Goal: Information Seeking & Learning: Get advice/opinions

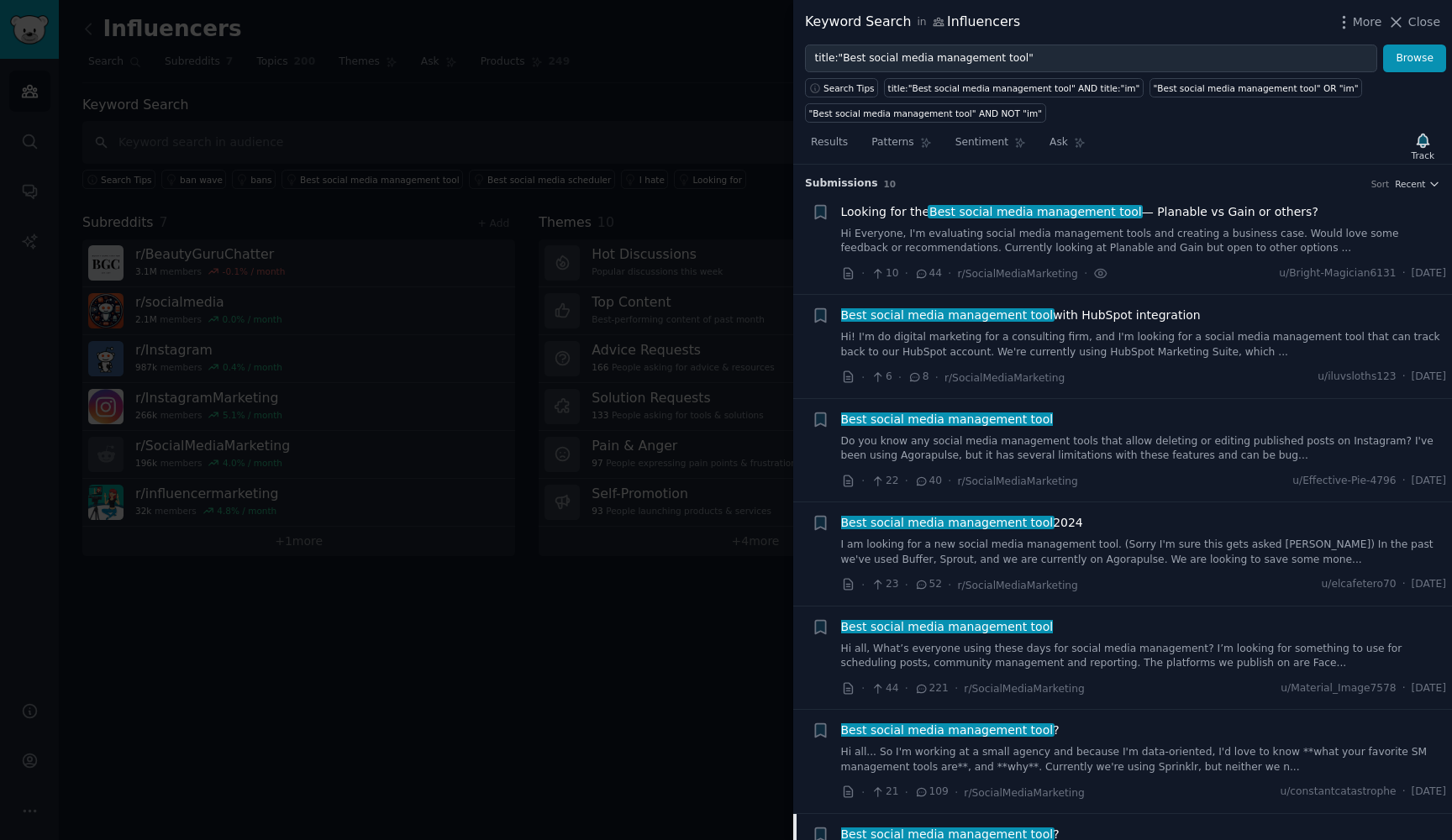
scroll to position [931, 0]
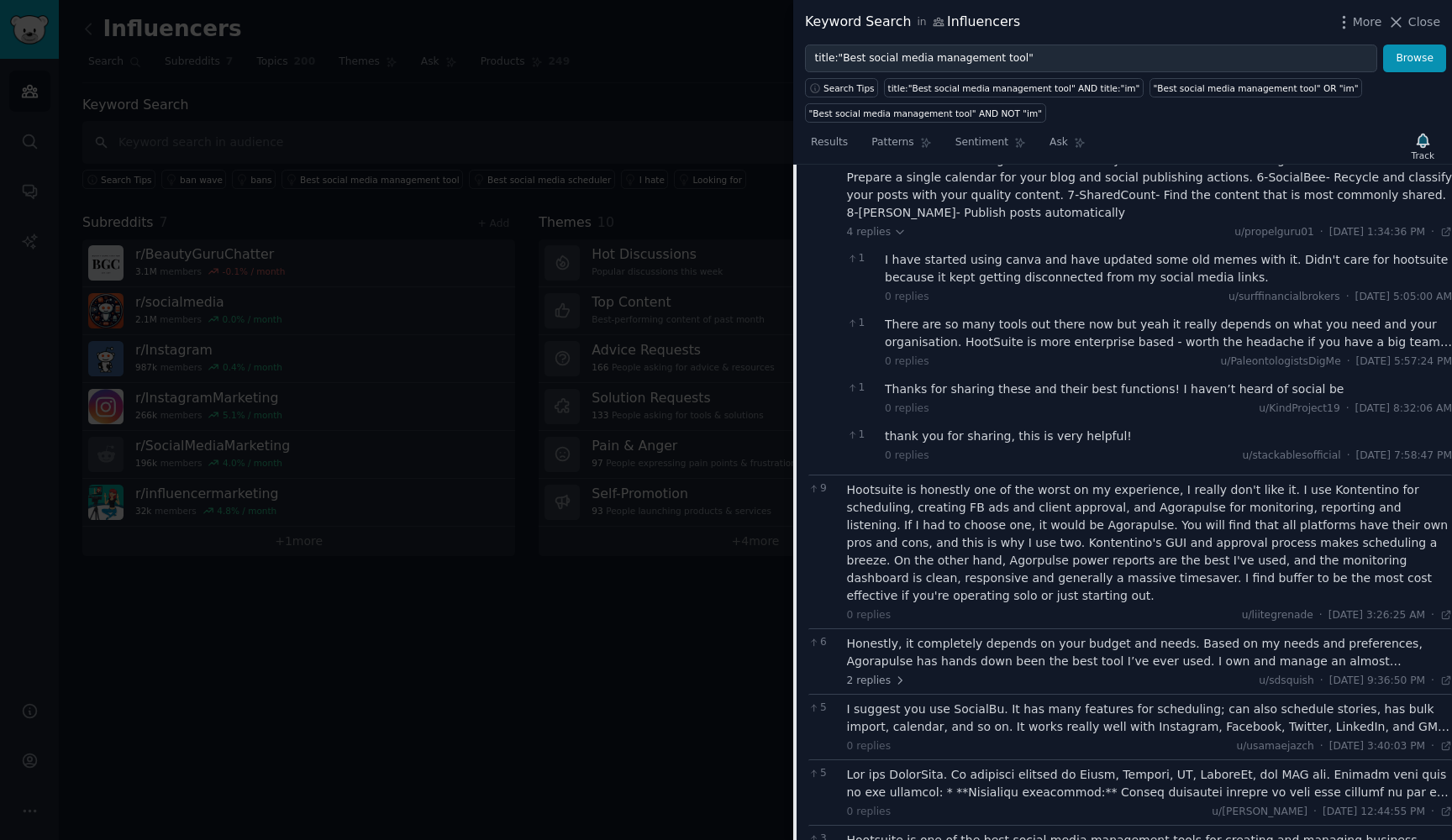
click at [1317, 481] on div "Hootsuite is honestly one of the worst on my experience, I really don't like it…" at bounding box center [1149, 543] width 606 height 124
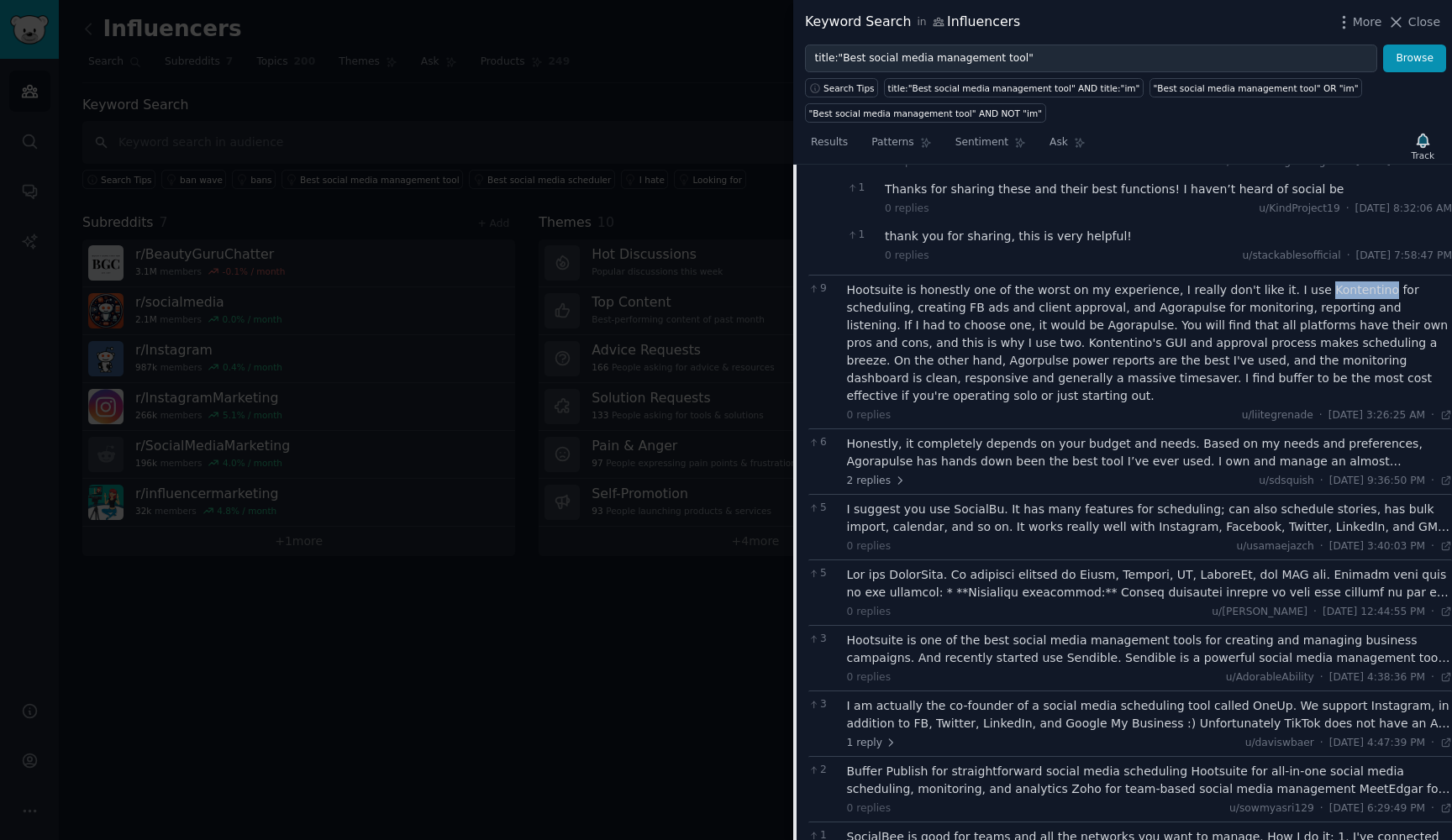
scroll to position [1159, 0]
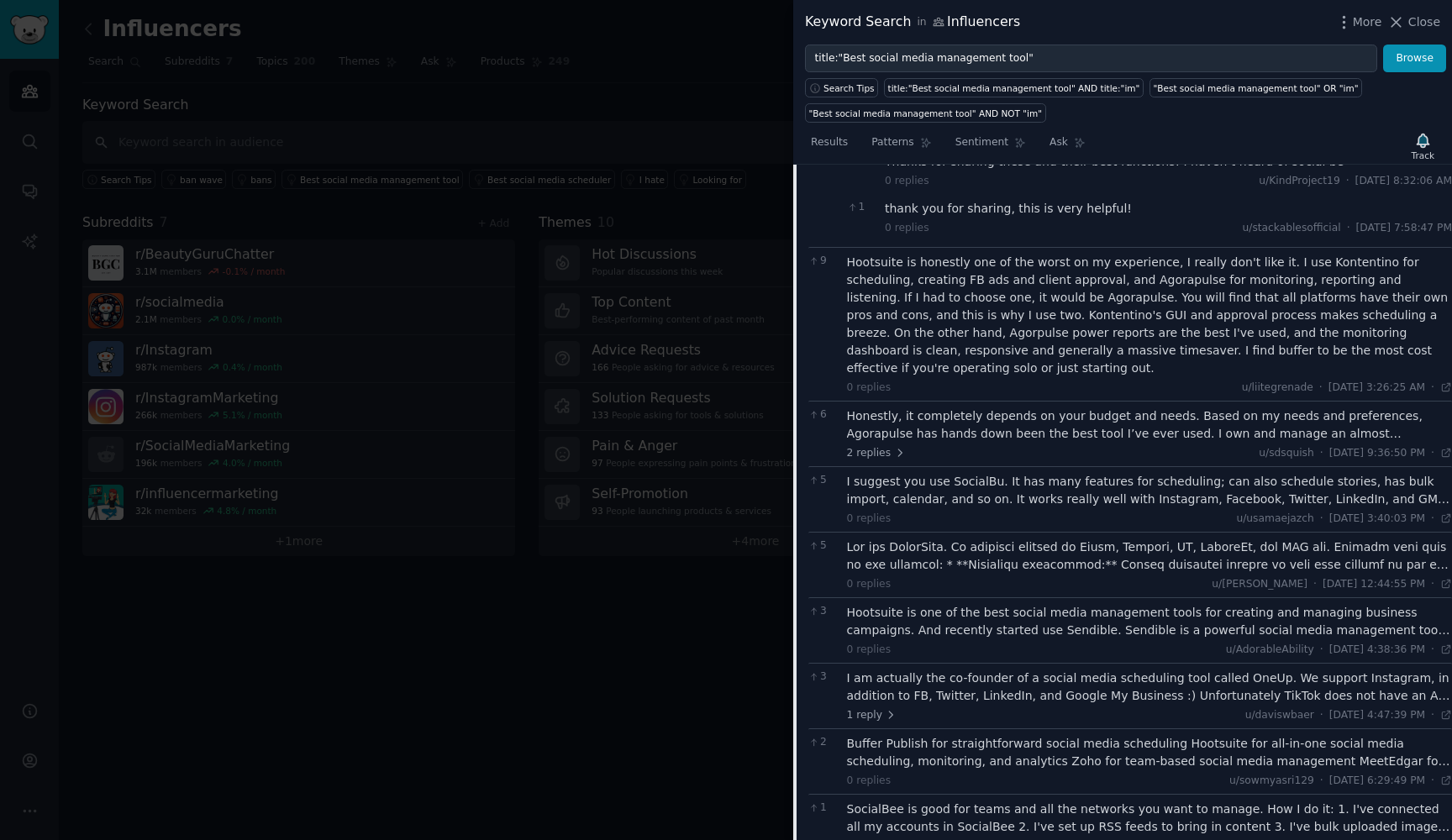
click at [1033, 473] on div "I suggest you use SocialBu. It has many features for scheduling; can also sched…" at bounding box center [1149, 490] width 606 height 36
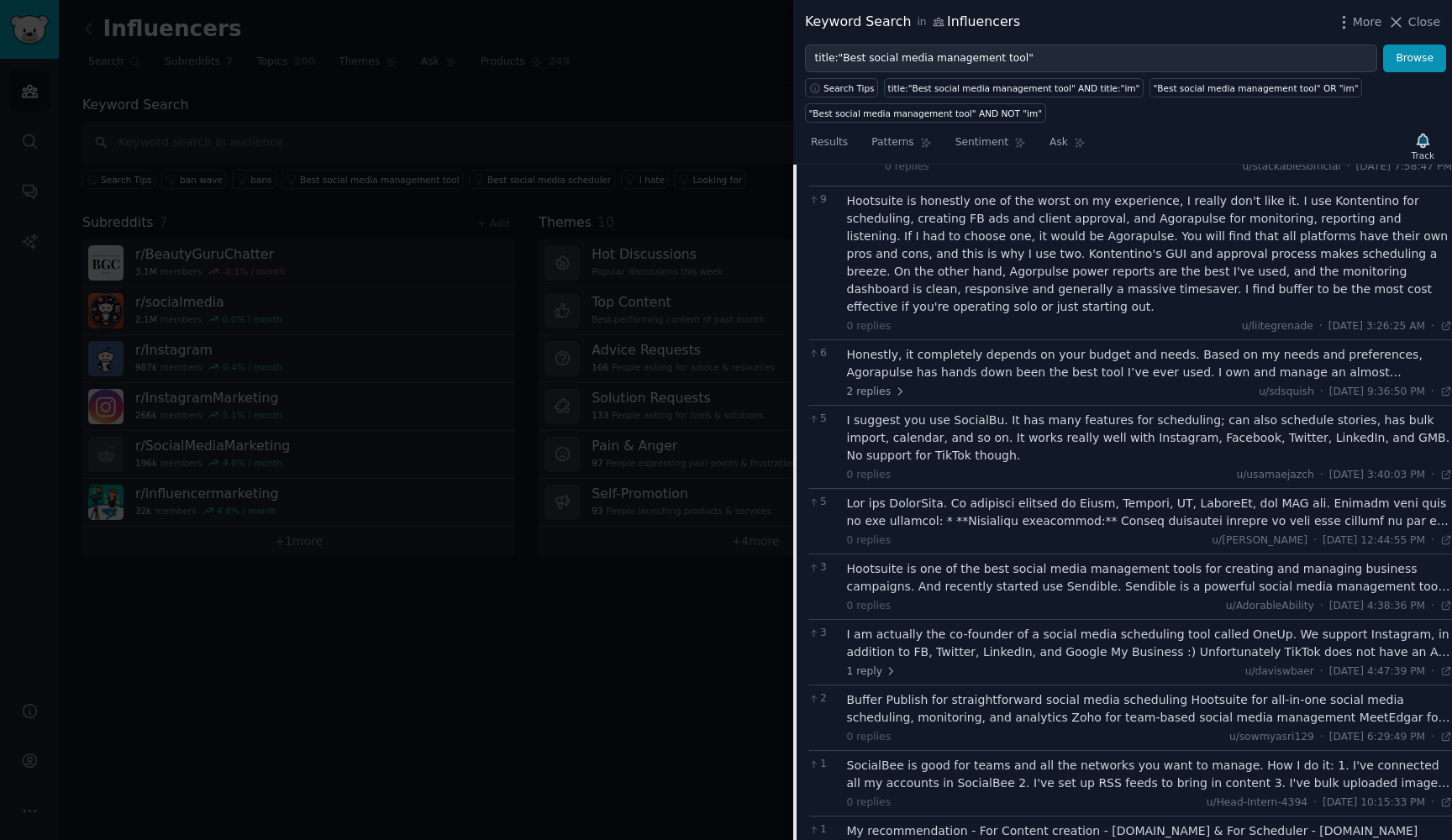
scroll to position [1225, 0]
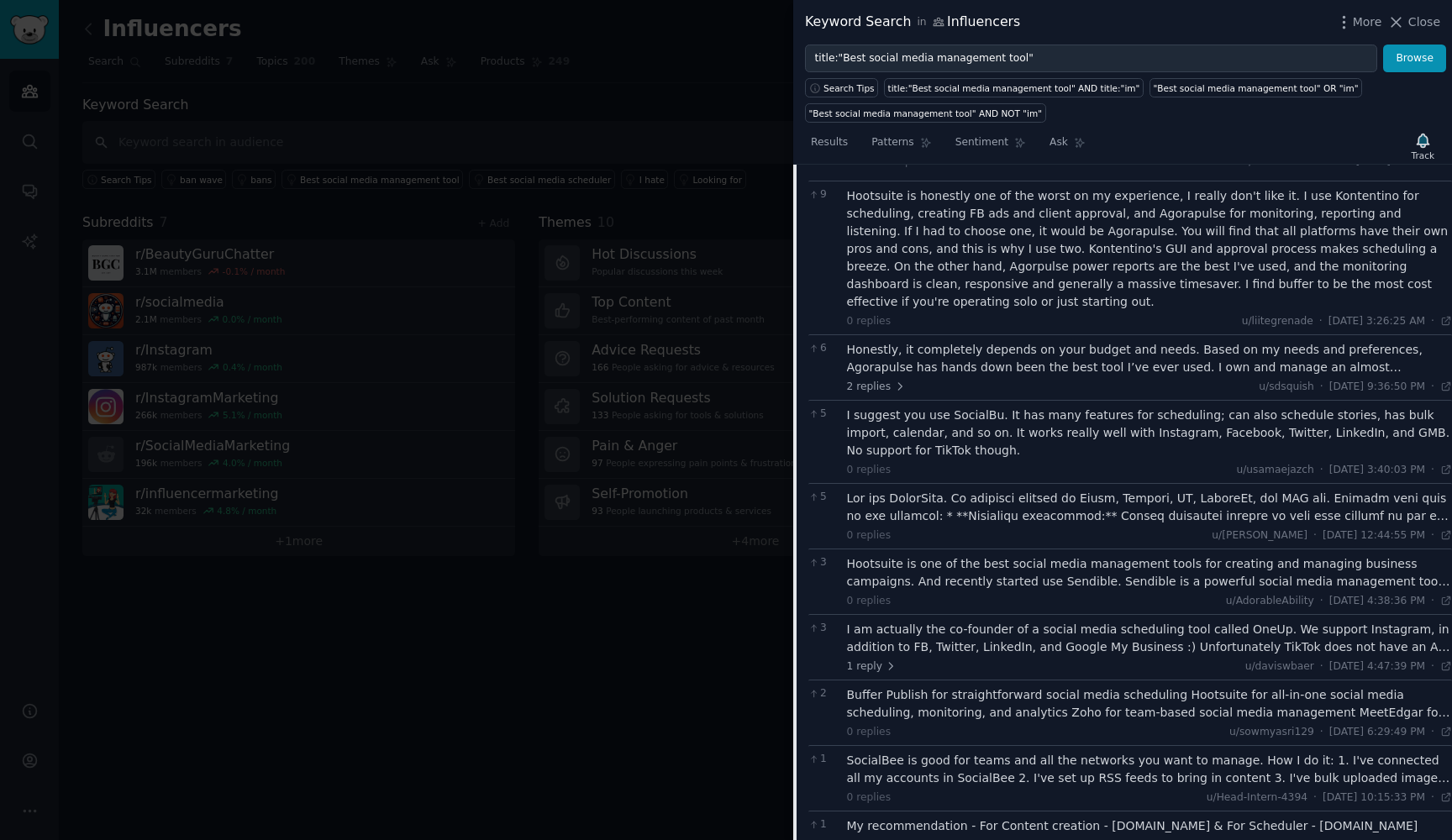
click at [1021, 490] on div at bounding box center [1149, 507] width 606 height 36
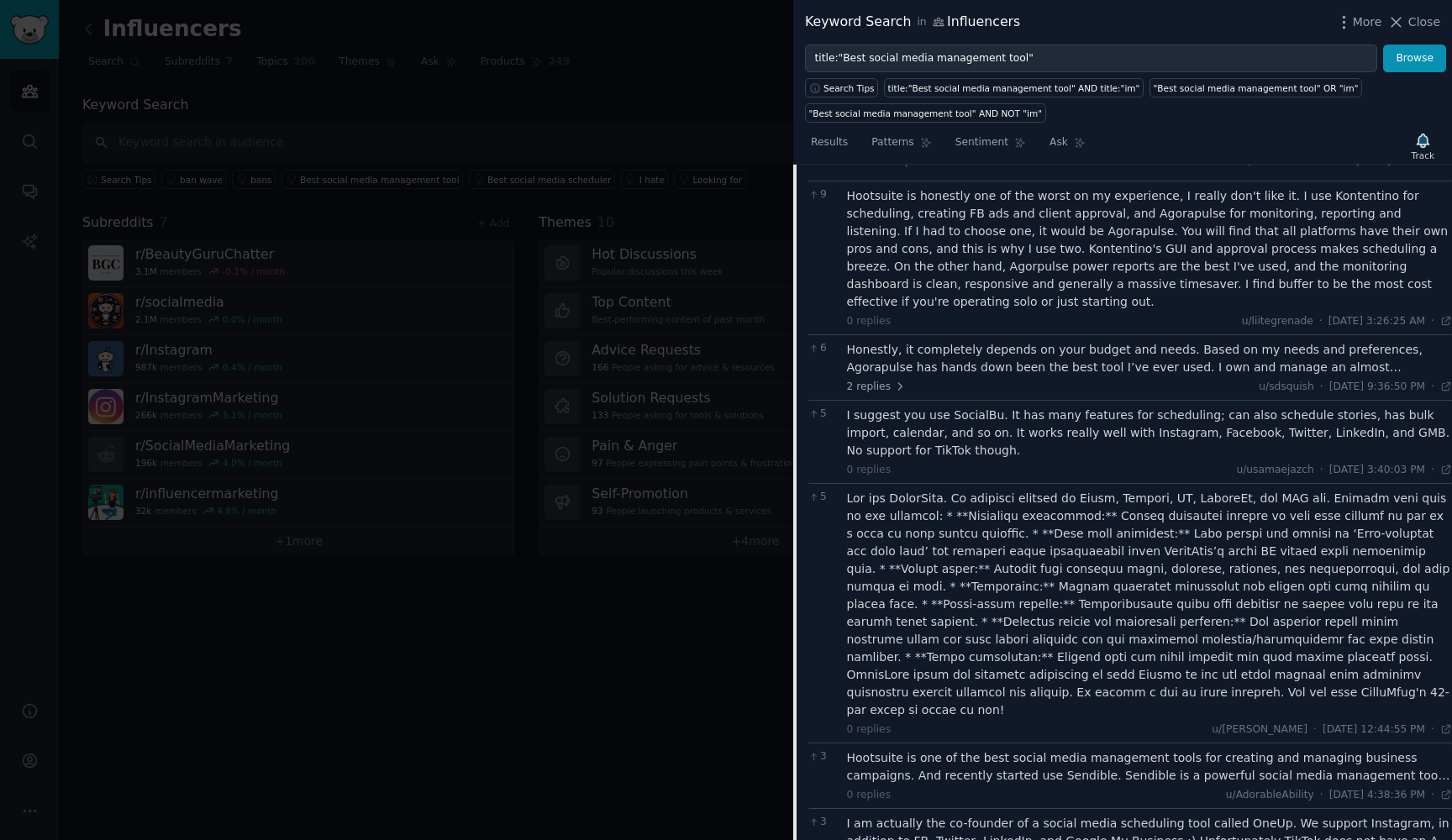
click at [1050, 490] on div at bounding box center [1149, 603] width 606 height 229
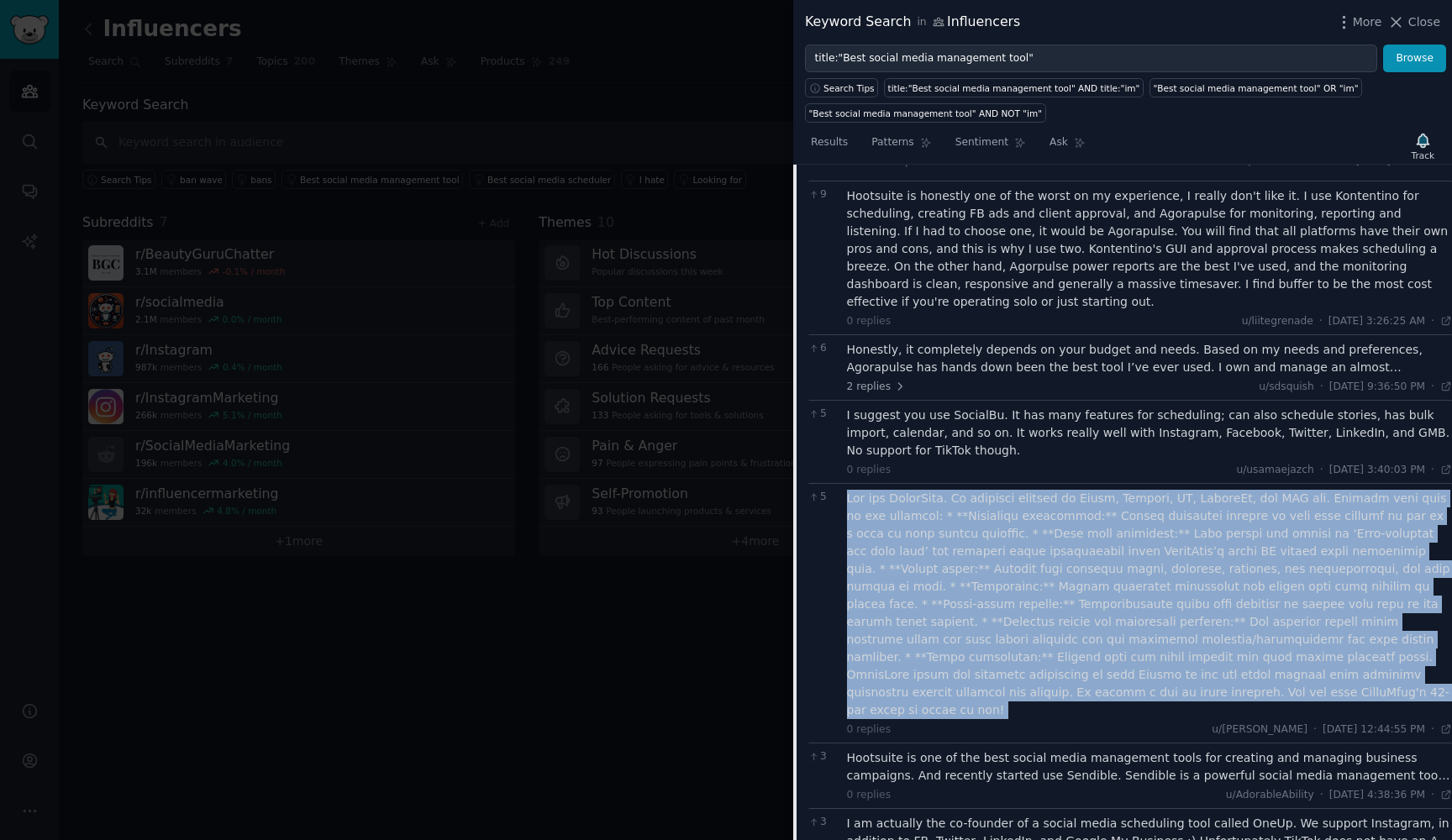
click at [1050, 490] on div at bounding box center [1149, 603] width 606 height 229
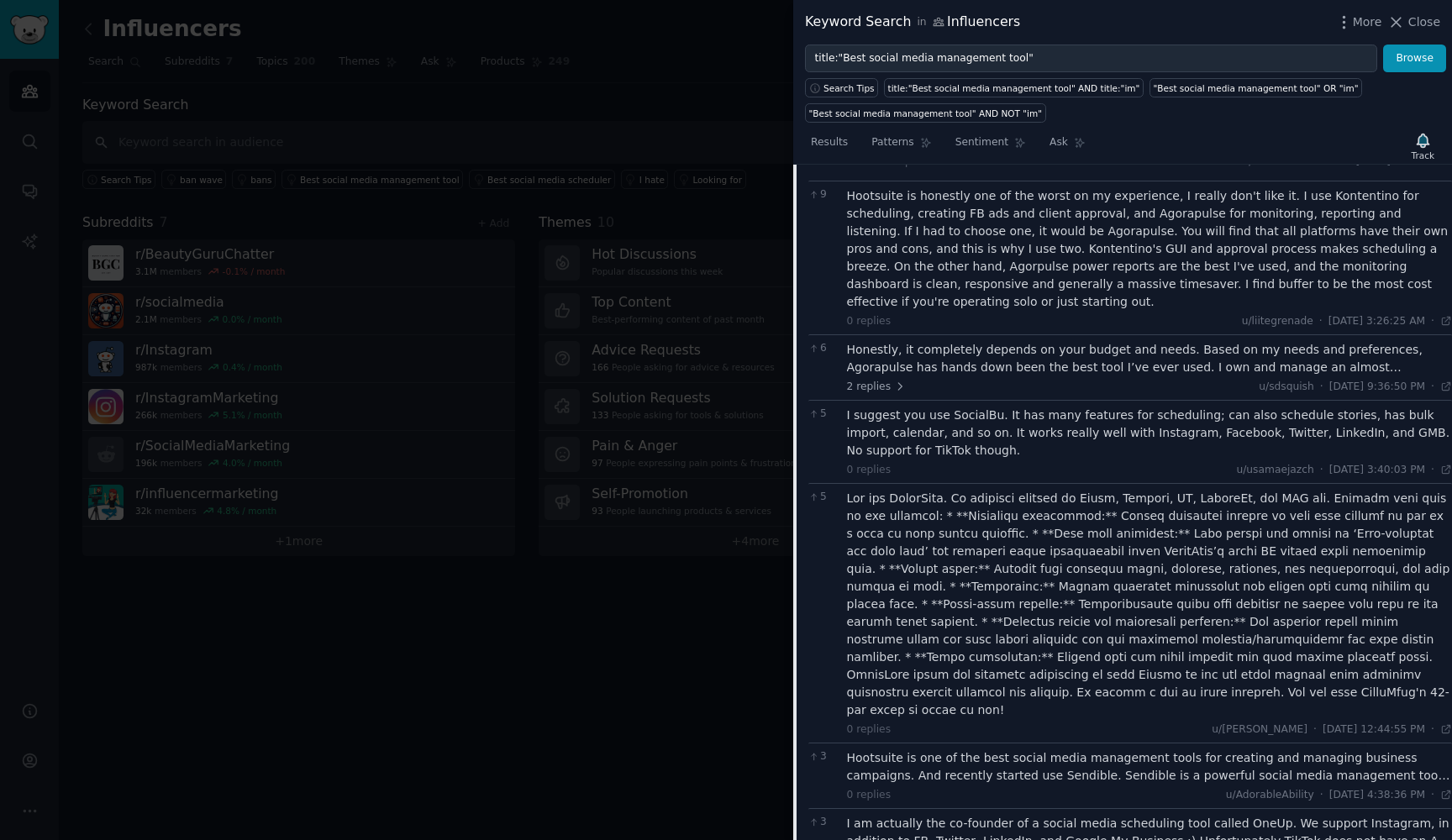
click at [1050, 490] on div at bounding box center [1149, 603] width 606 height 229
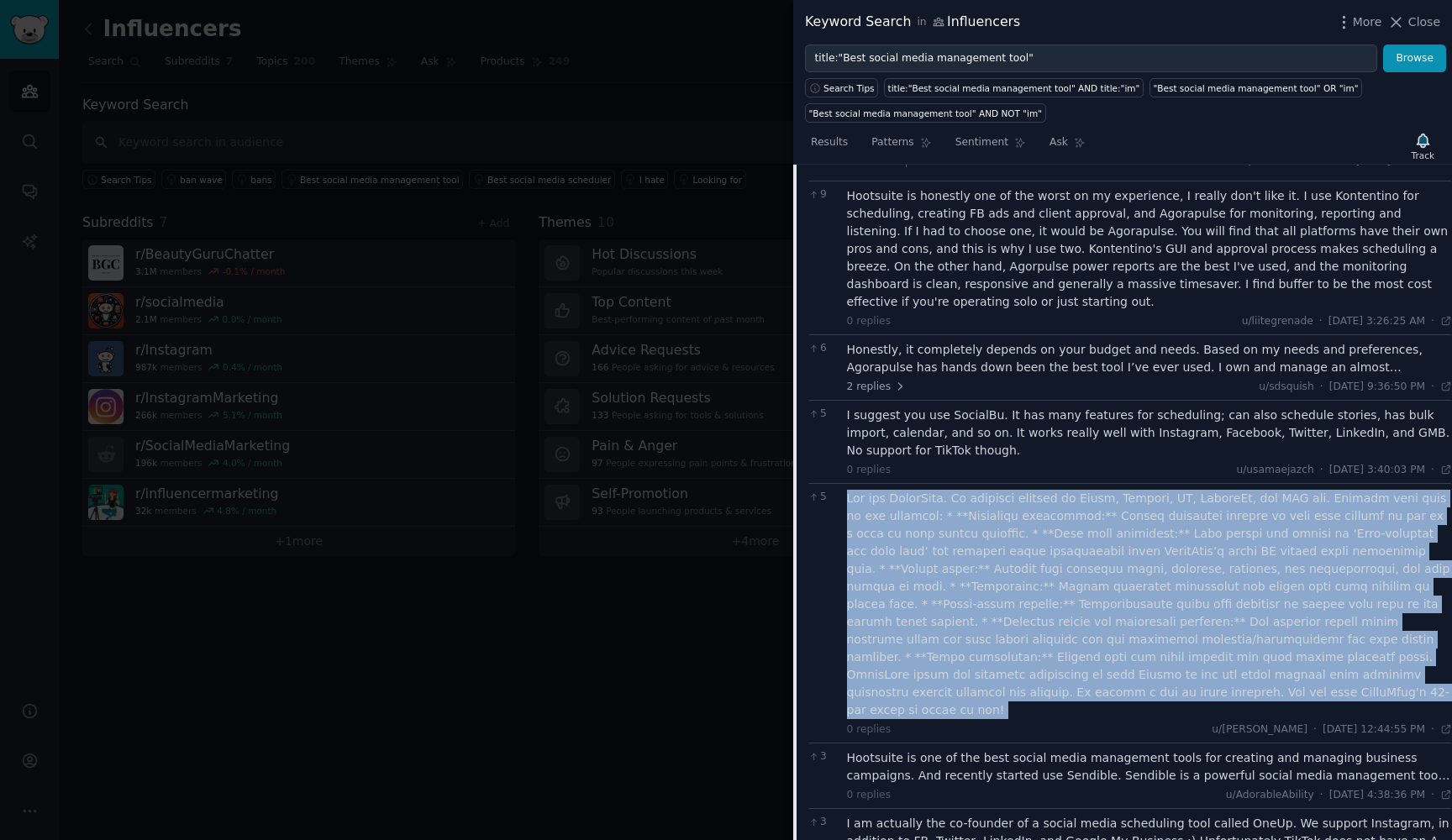
click at [1050, 490] on div at bounding box center [1149, 603] width 606 height 229
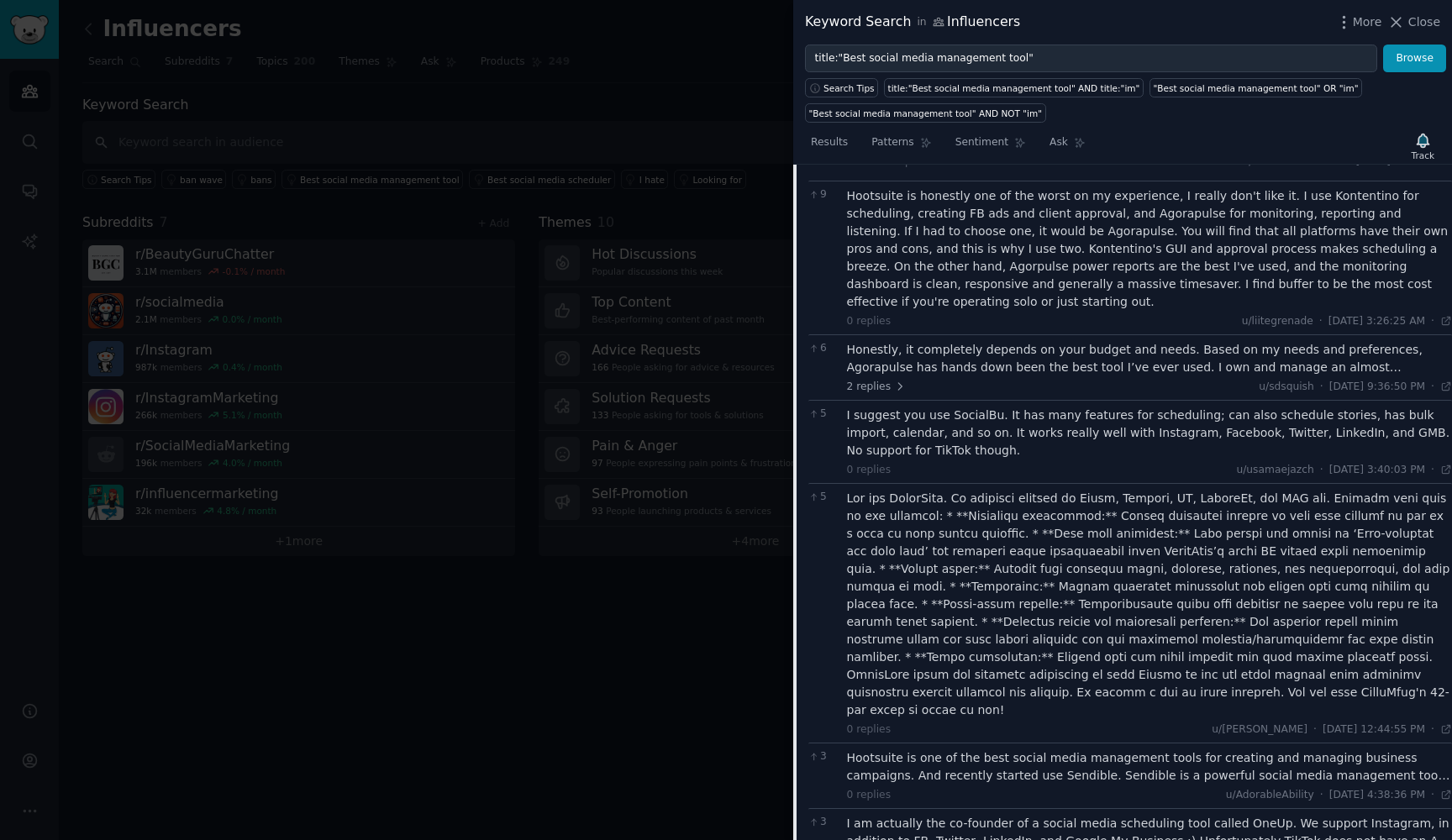
click at [1050, 490] on div at bounding box center [1149, 603] width 606 height 229
click at [930, 490] on div at bounding box center [1149, 603] width 606 height 229
click at [1220, 490] on div at bounding box center [1149, 603] width 606 height 229
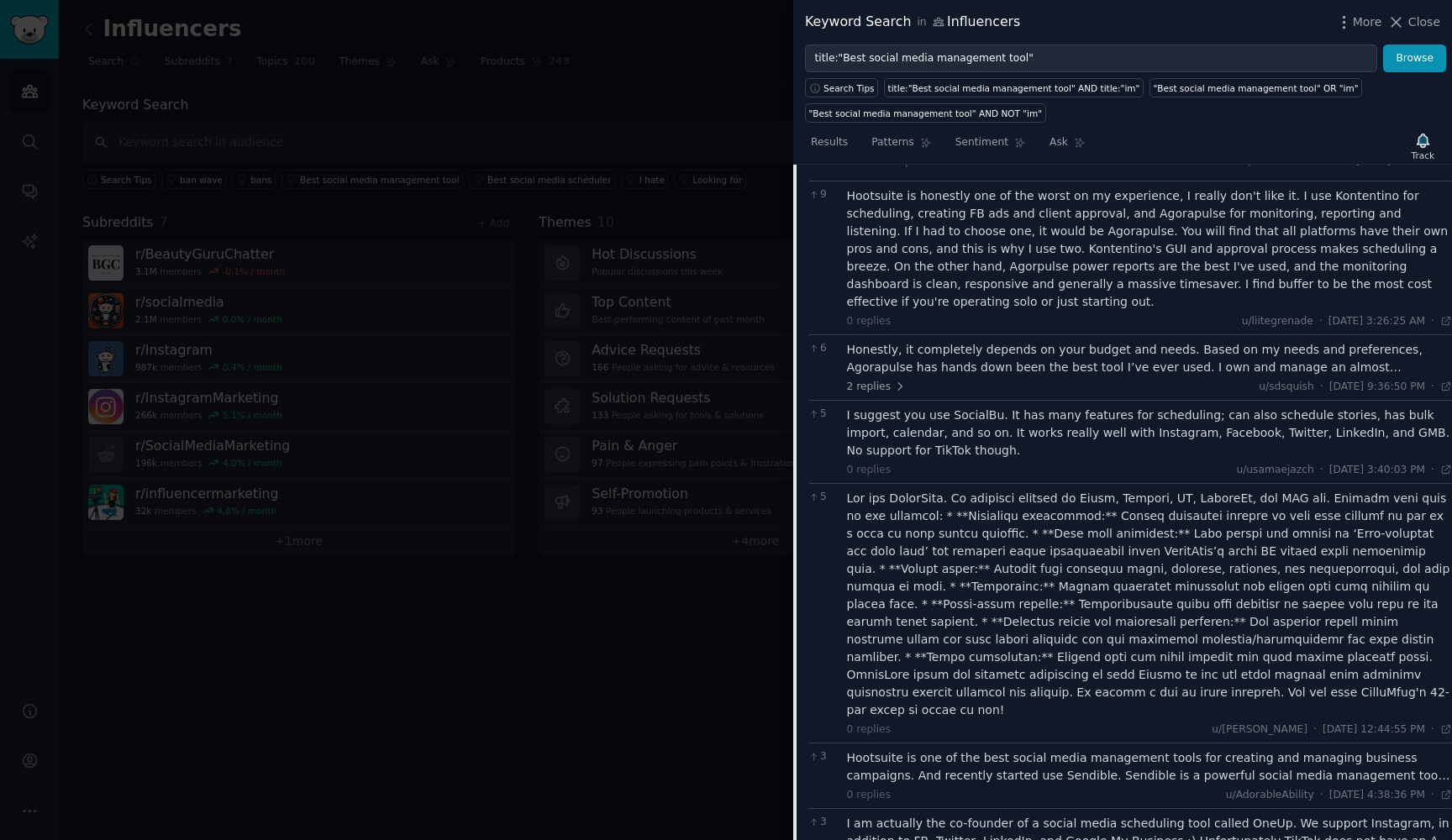
click at [954, 490] on div at bounding box center [1149, 603] width 606 height 229
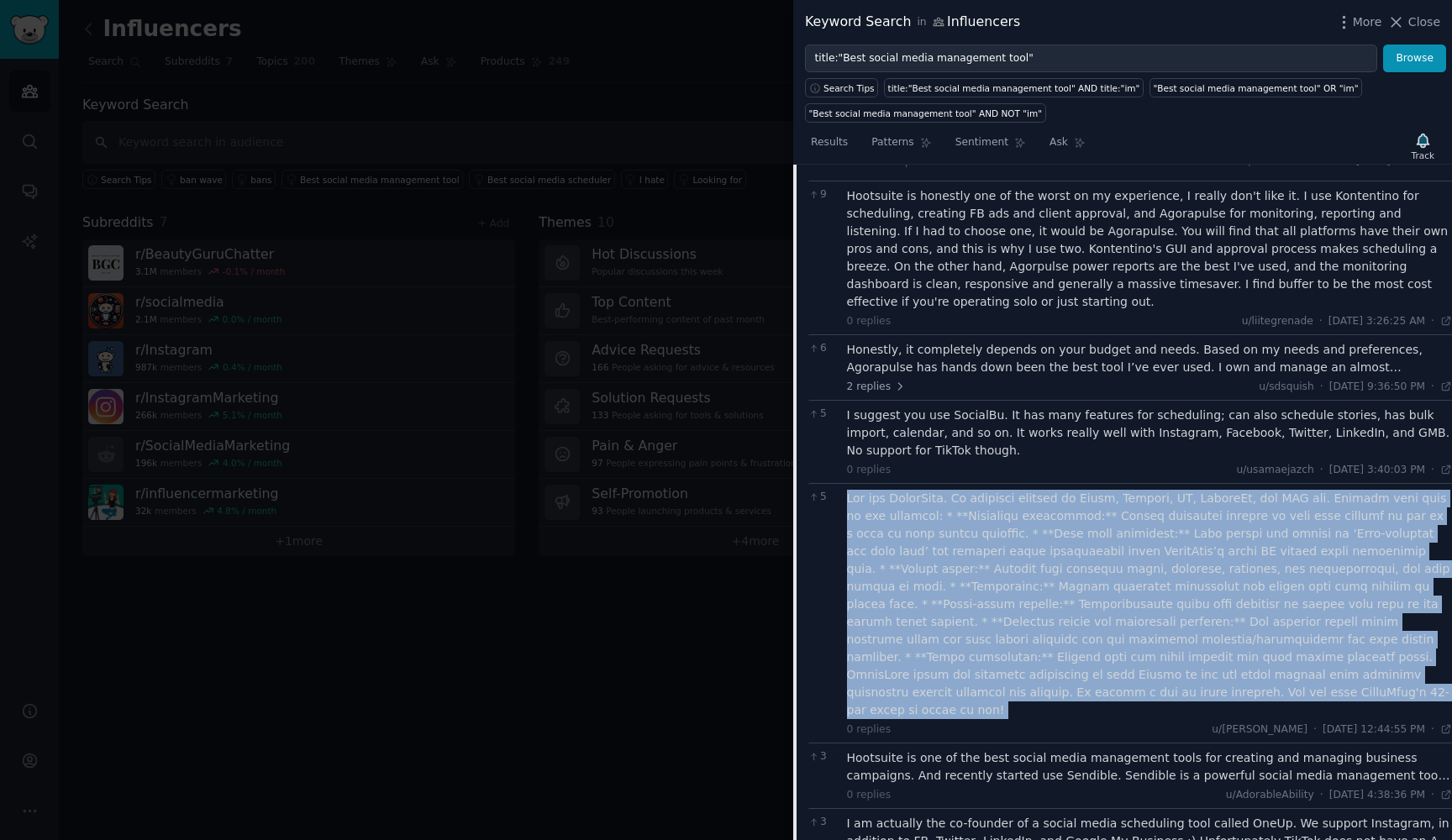
click at [954, 490] on div at bounding box center [1149, 603] width 606 height 229
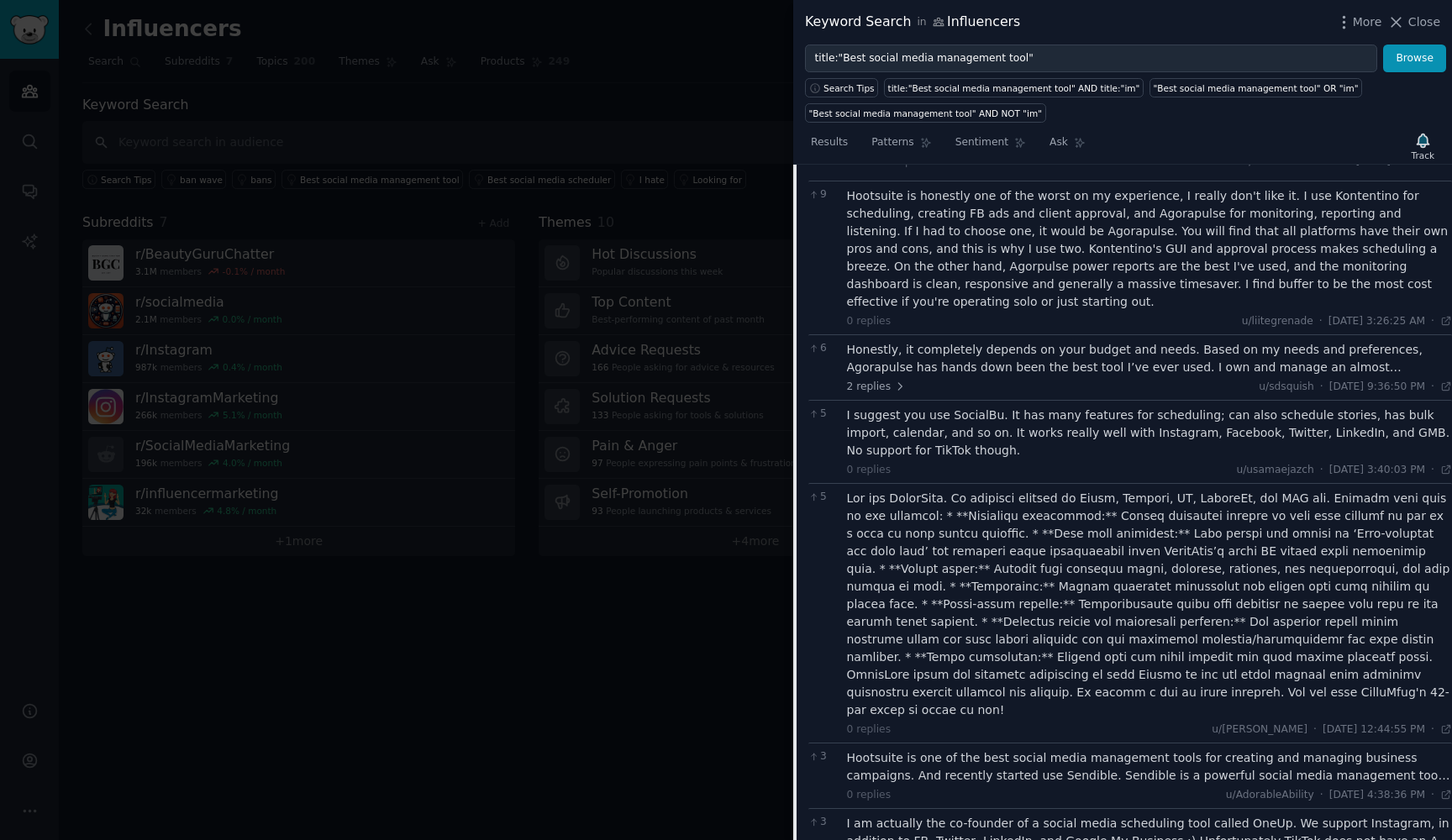
click at [954, 490] on div at bounding box center [1149, 603] width 606 height 229
click at [1237, 490] on div at bounding box center [1149, 603] width 606 height 229
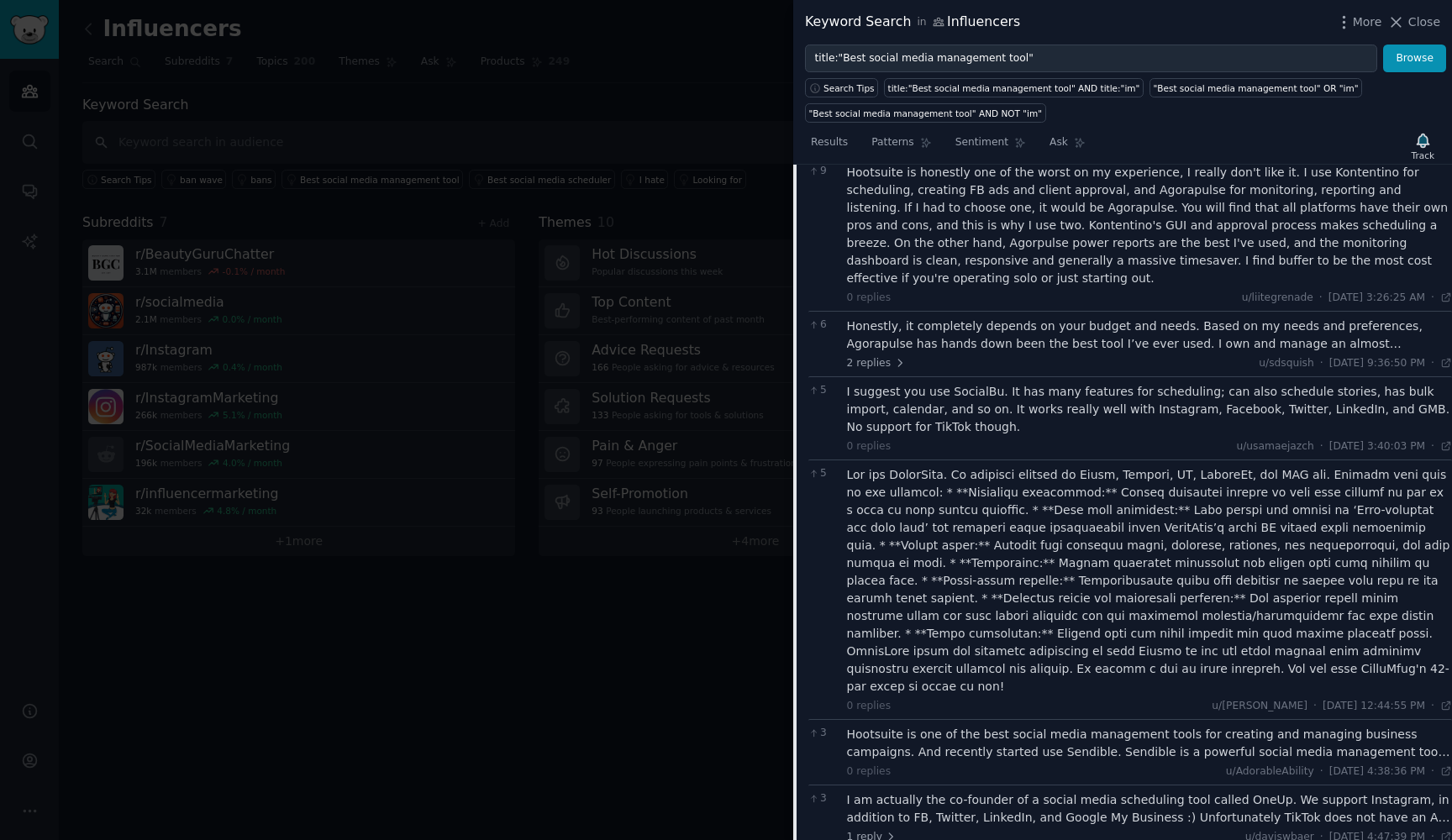
click at [969, 477] on div at bounding box center [1149, 580] width 606 height 229
click at [1055, 488] on div at bounding box center [1149, 580] width 606 height 229
click at [1170, 484] on div at bounding box center [1149, 580] width 606 height 229
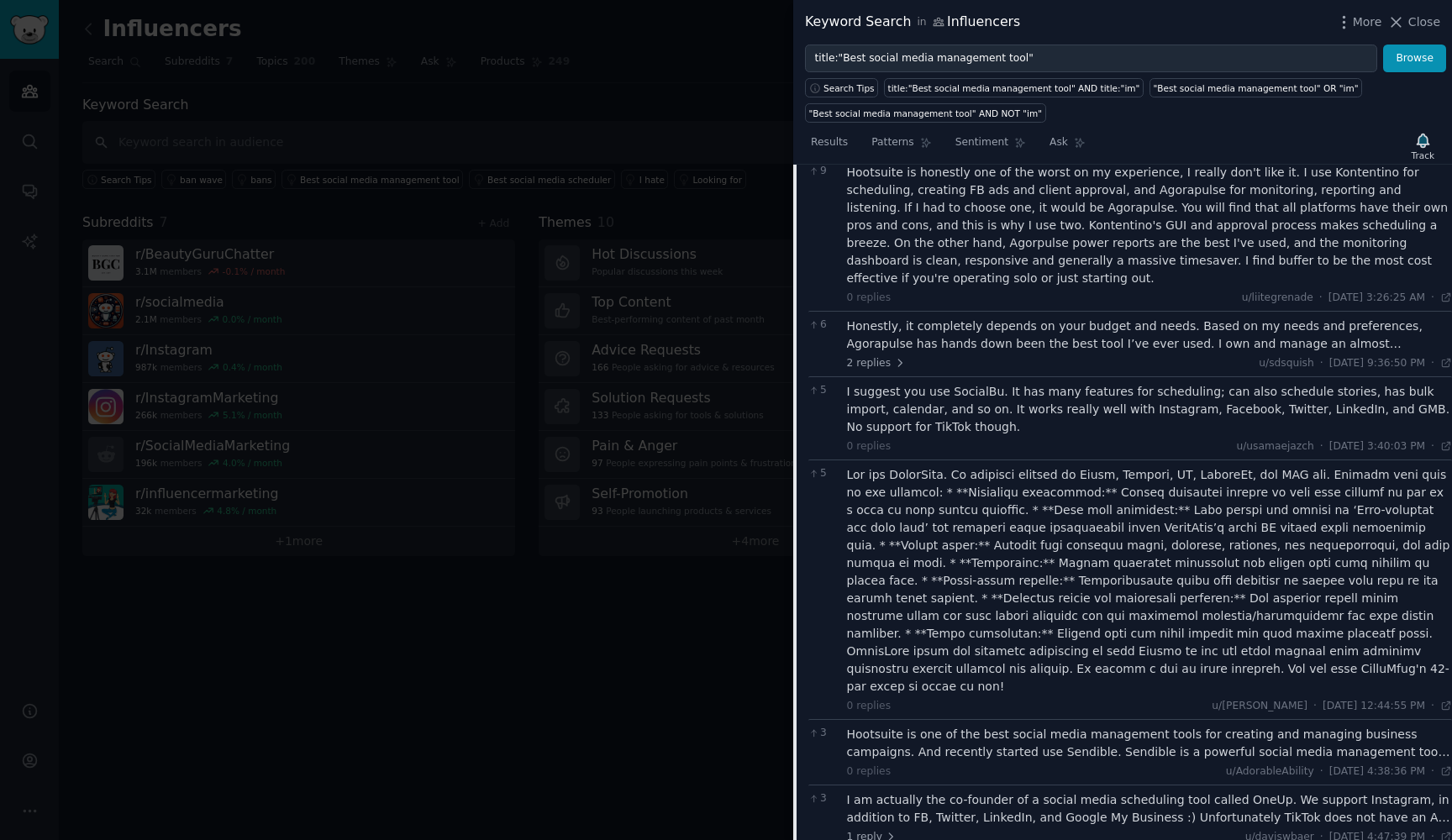
click at [1170, 484] on div at bounding box center [1149, 580] width 606 height 229
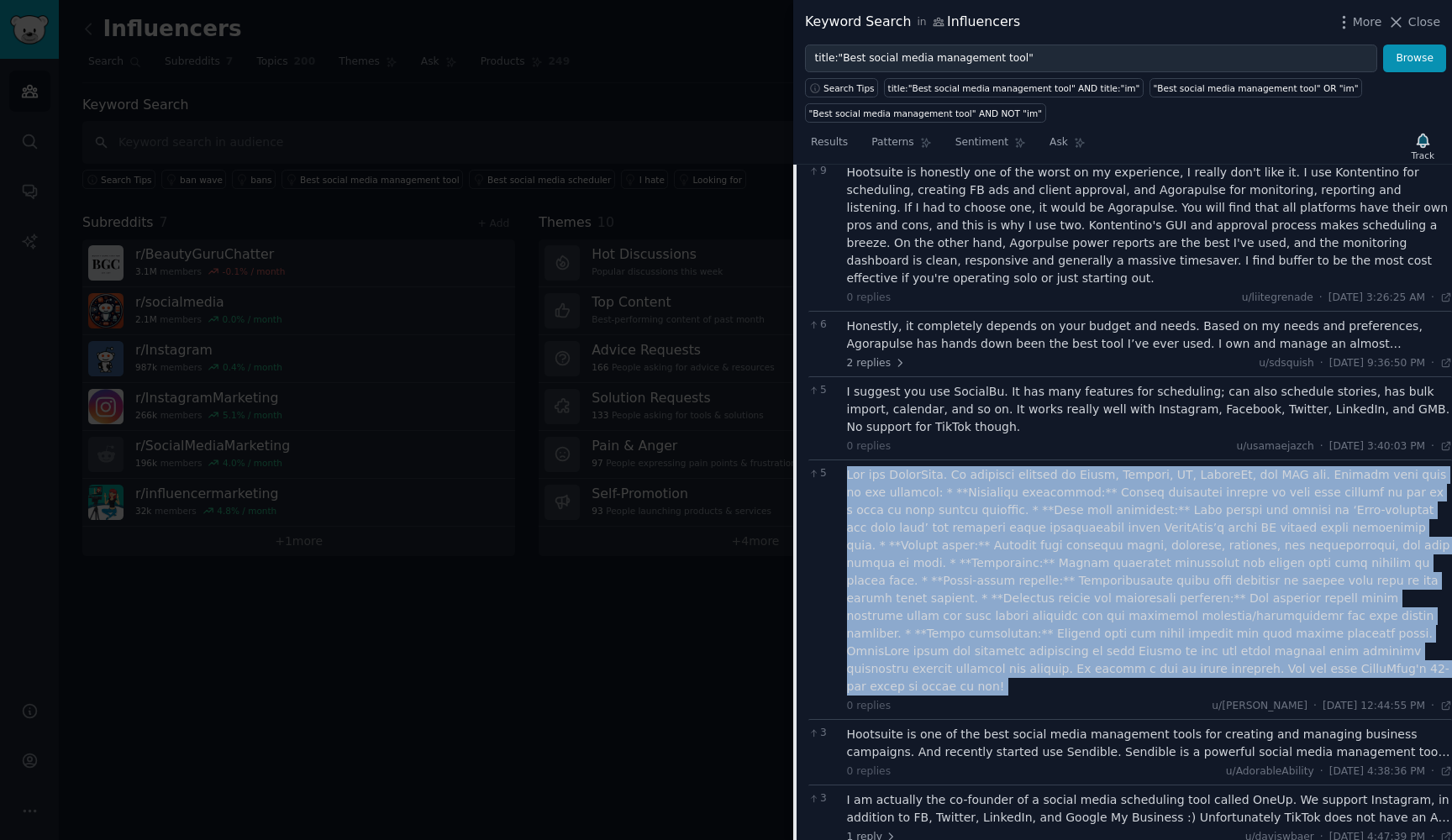
click at [1170, 484] on div at bounding box center [1149, 580] width 606 height 229
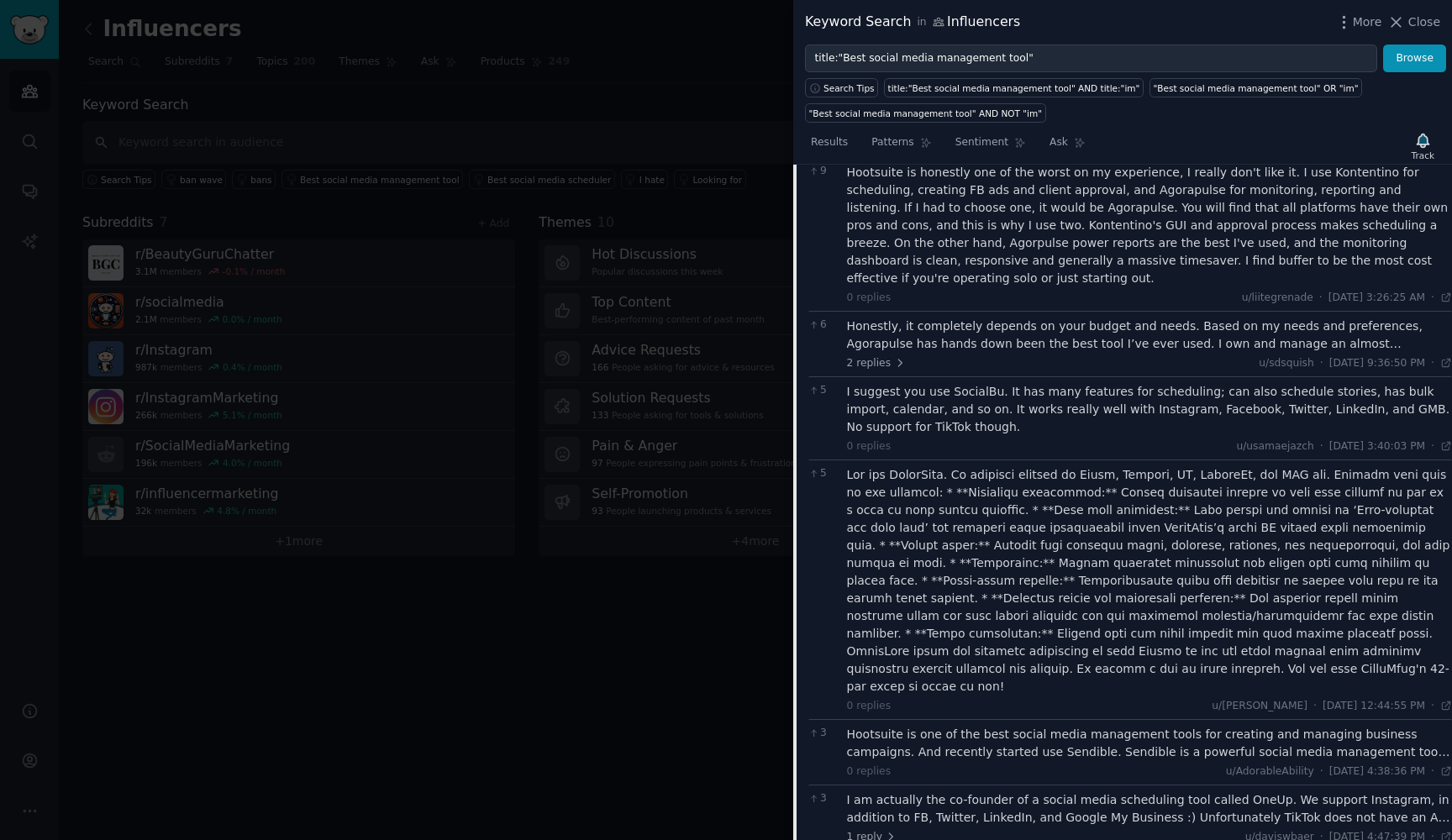
click at [1170, 484] on div at bounding box center [1149, 580] width 606 height 229
click at [965, 502] on div at bounding box center [1149, 580] width 606 height 229
click at [1245, 511] on div at bounding box center [1149, 580] width 606 height 229
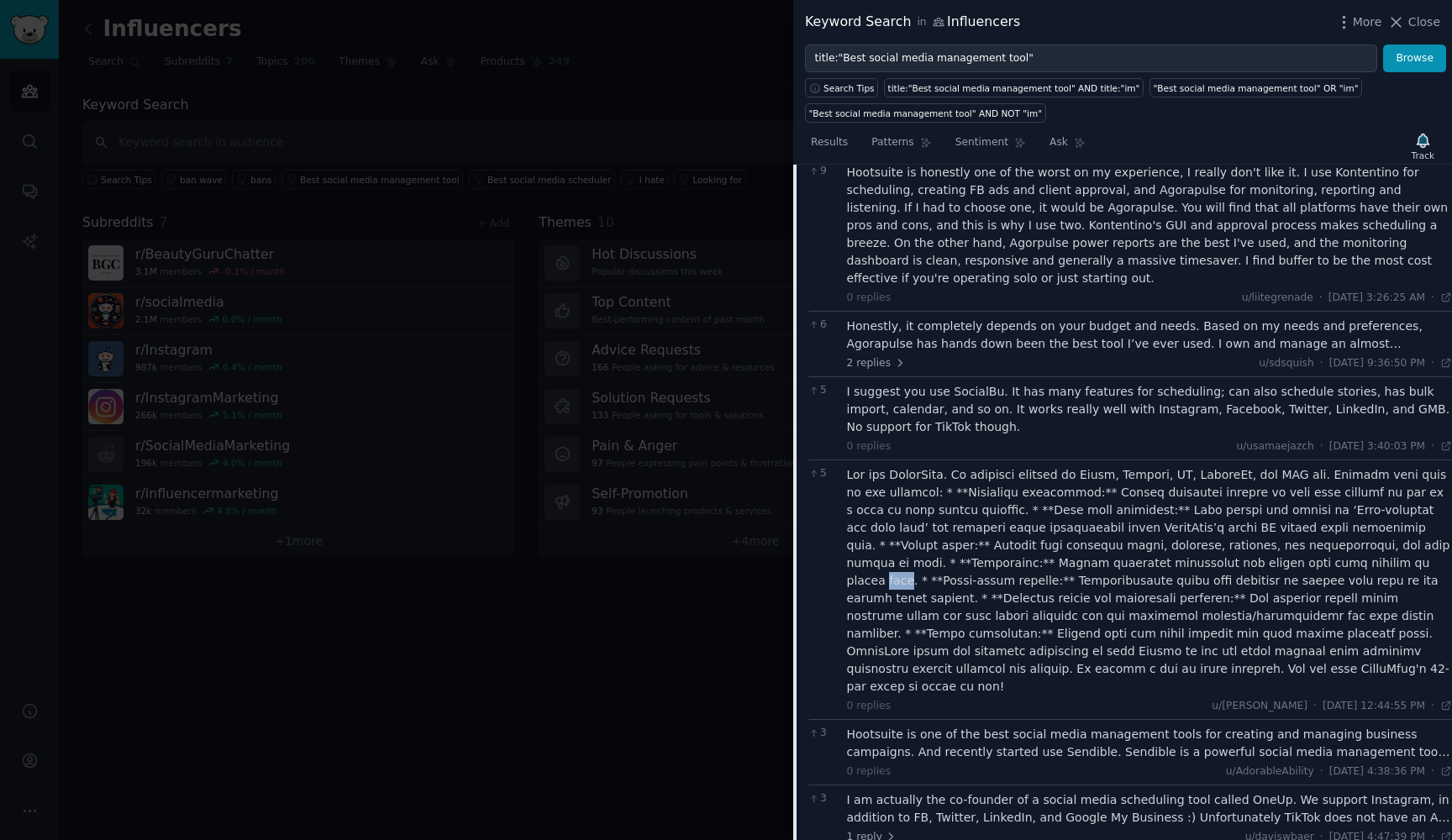
click at [897, 538] on div at bounding box center [1149, 580] width 606 height 229
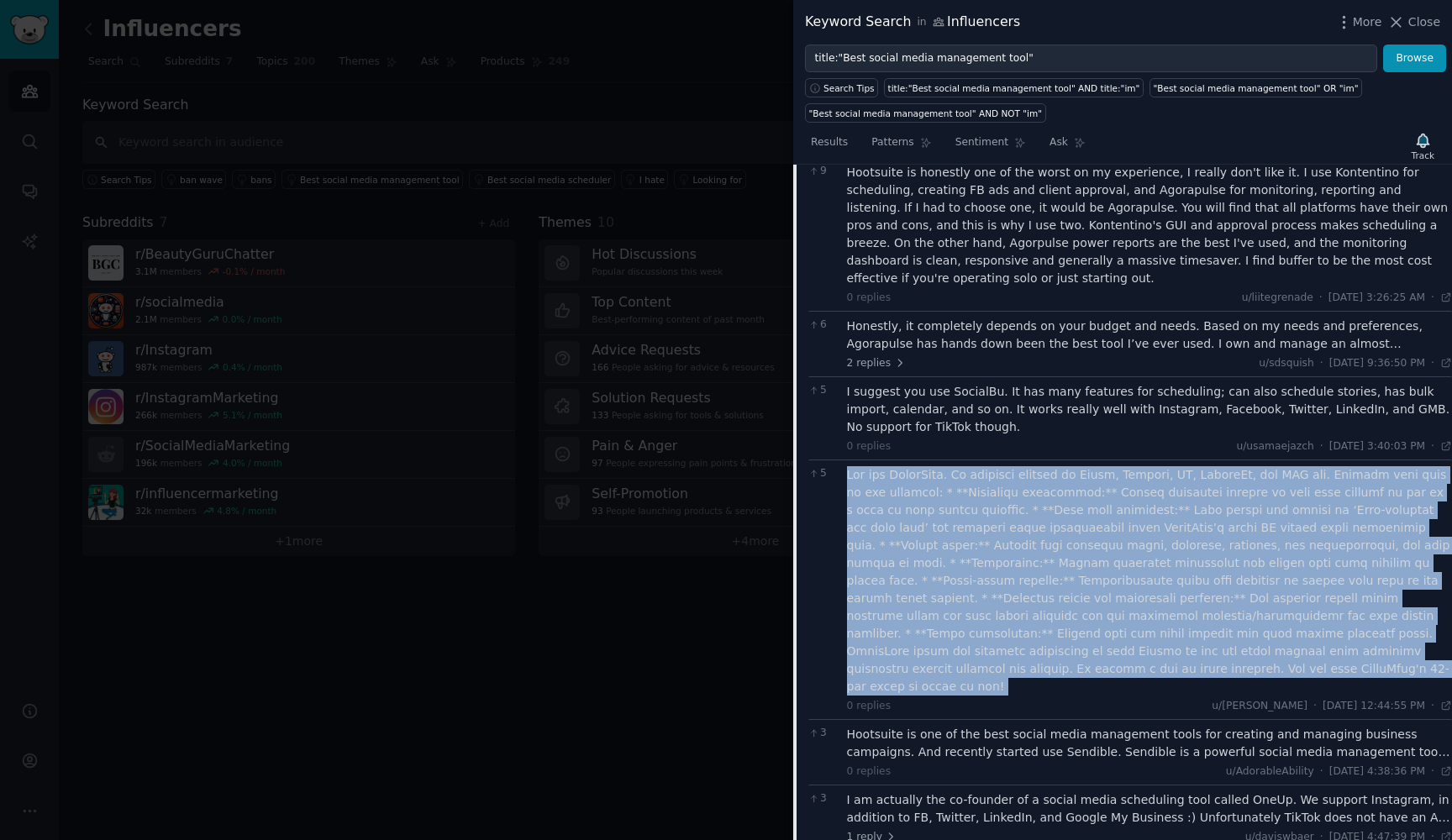
click at [1127, 540] on div at bounding box center [1149, 580] width 606 height 229
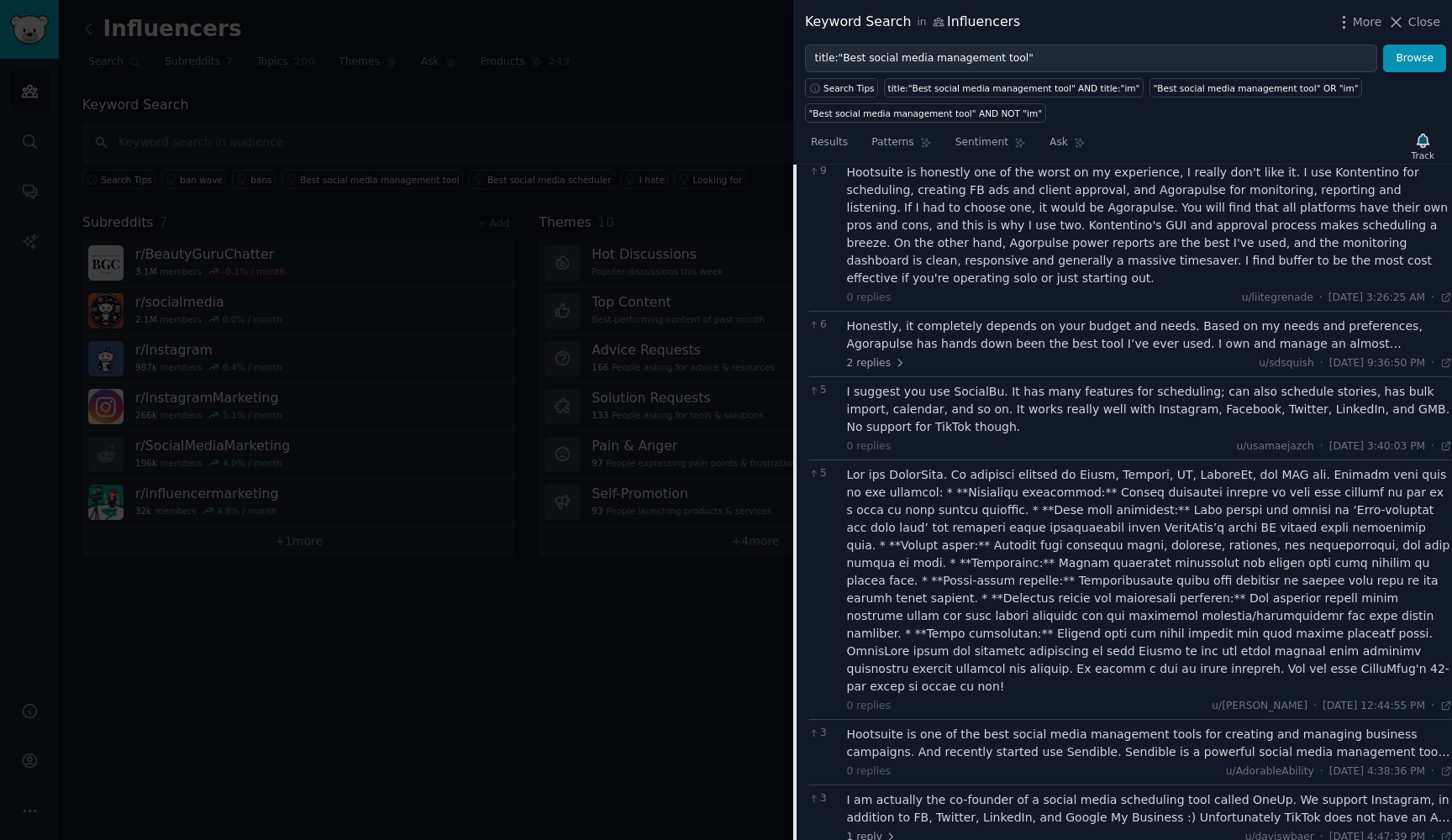
click at [1127, 540] on div at bounding box center [1149, 580] width 606 height 229
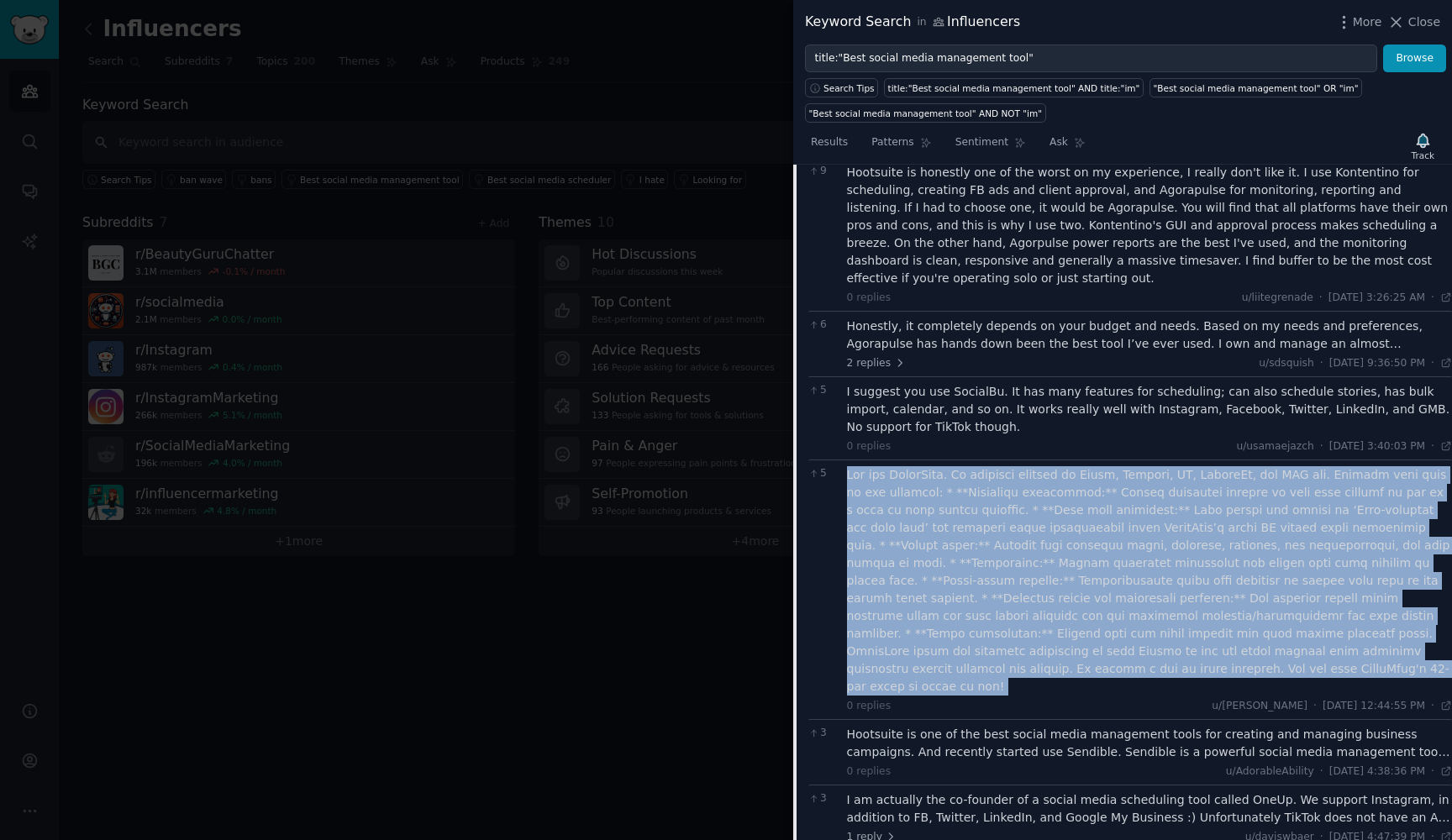
click at [1127, 540] on div at bounding box center [1149, 580] width 606 height 229
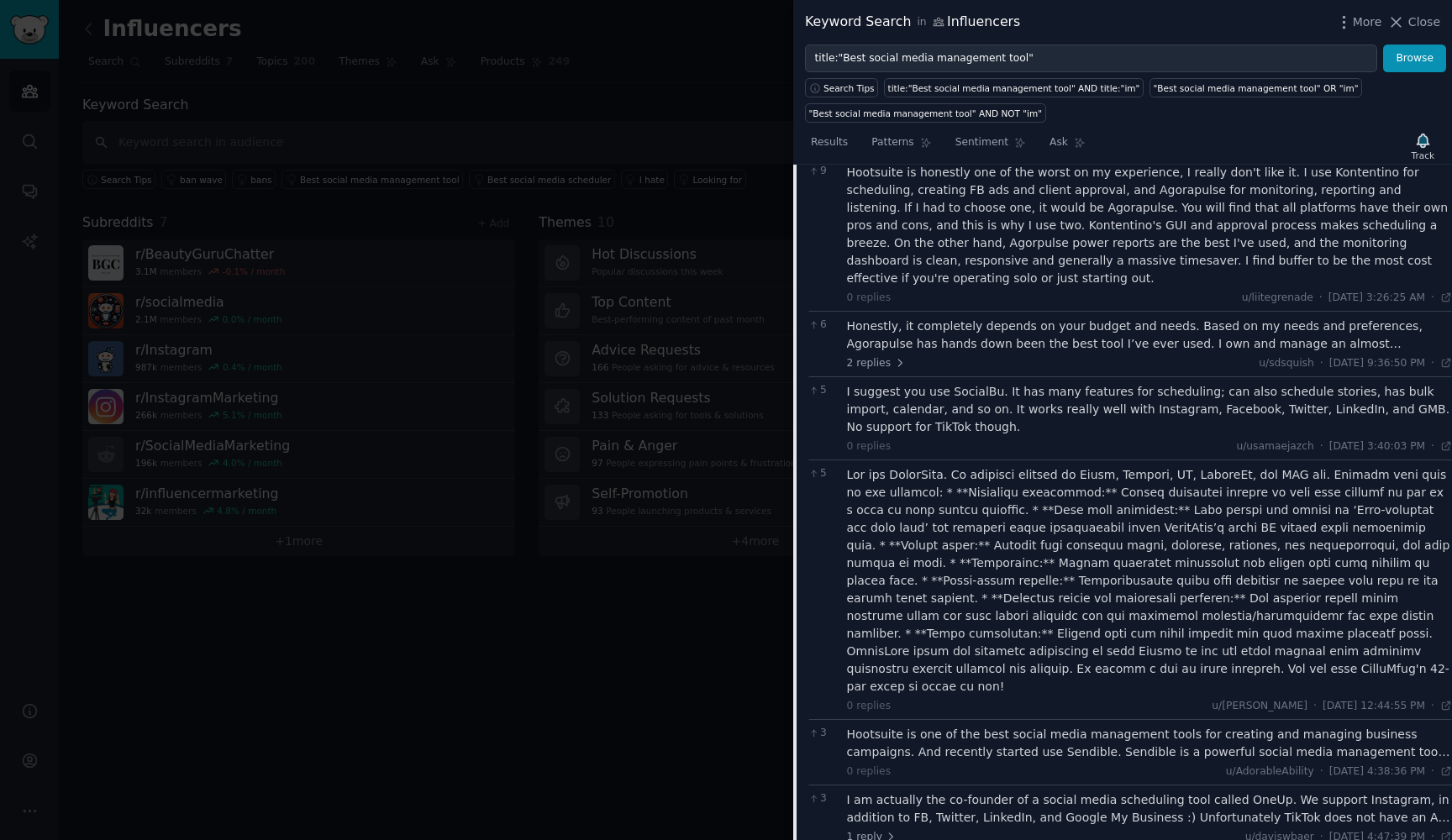
click at [904, 556] on div at bounding box center [1149, 580] width 606 height 229
click at [991, 556] on div at bounding box center [1149, 580] width 606 height 229
click at [1318, 557] on div at bounding box center [1149, 580] width 606 height 229
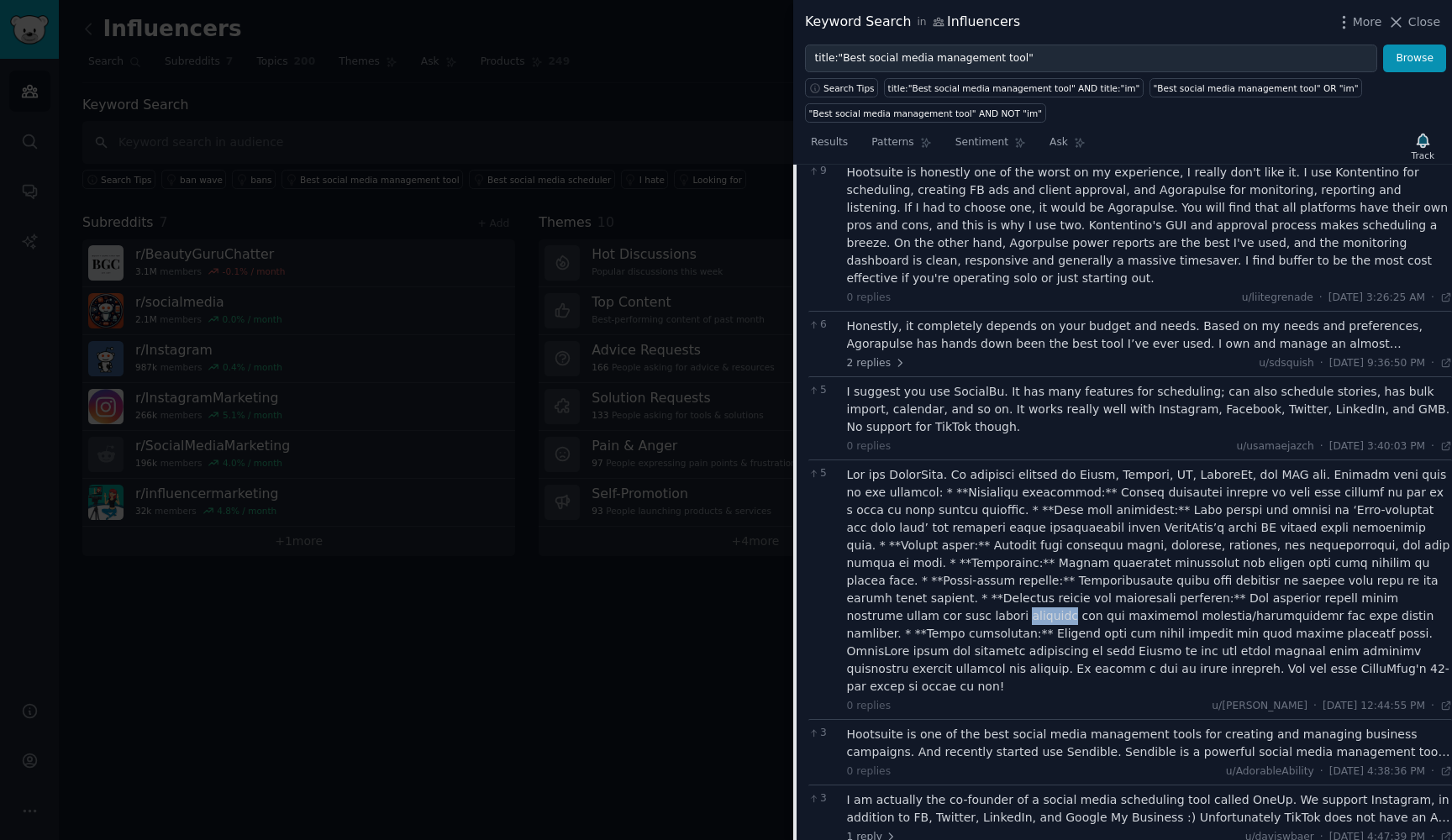
click at [1318, 557] on div at bounding box center [1149, 580] width 606 height 229
click at [1381, 553] on div at bounding box center [1149, 580] width 606 height 229
click at [999, 574] on div at bounding box center [1149, 580] width 606 height 229
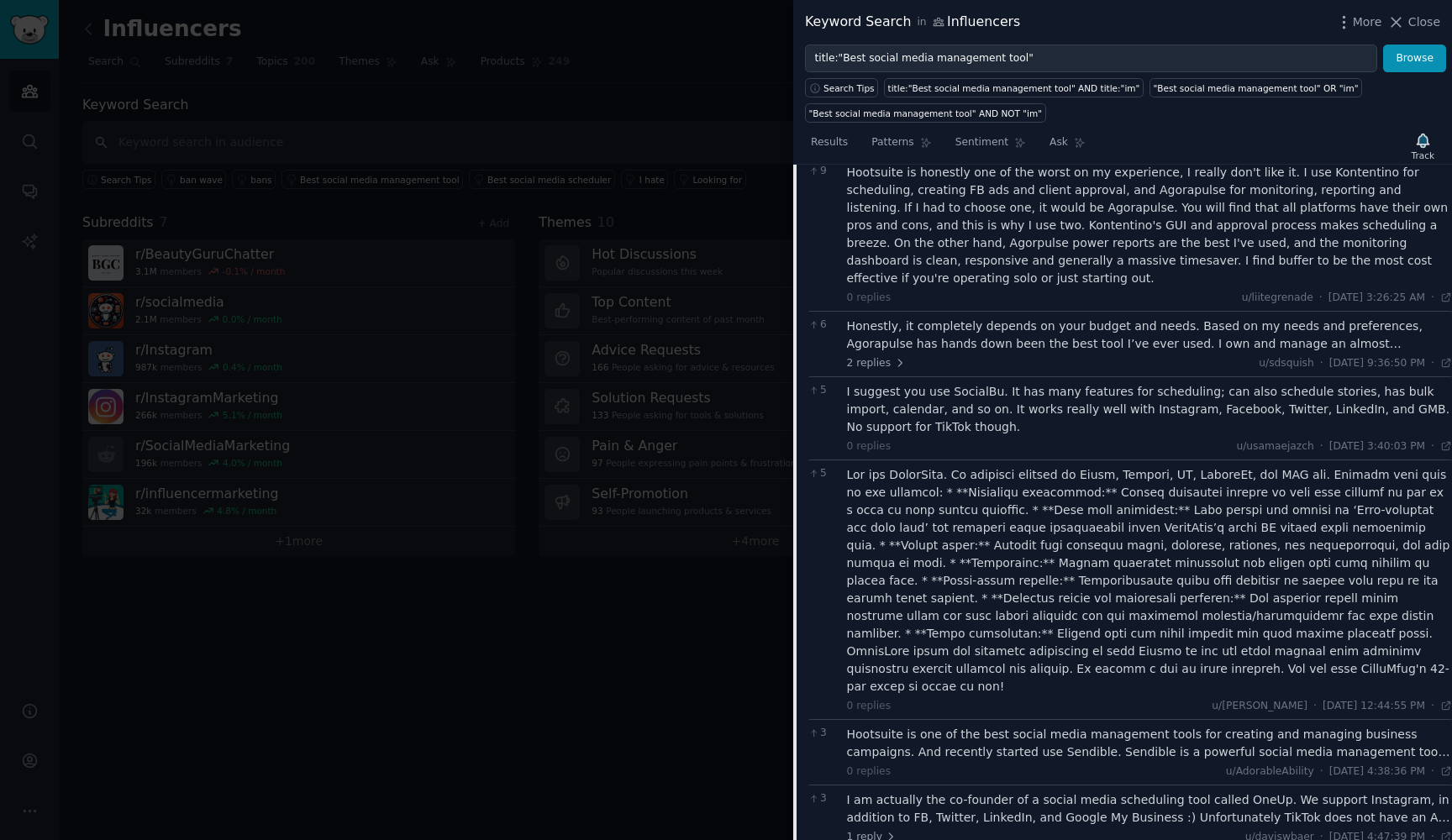
click at [1174, 572] on div at bounding box center [1149, 580] width 606 height 229
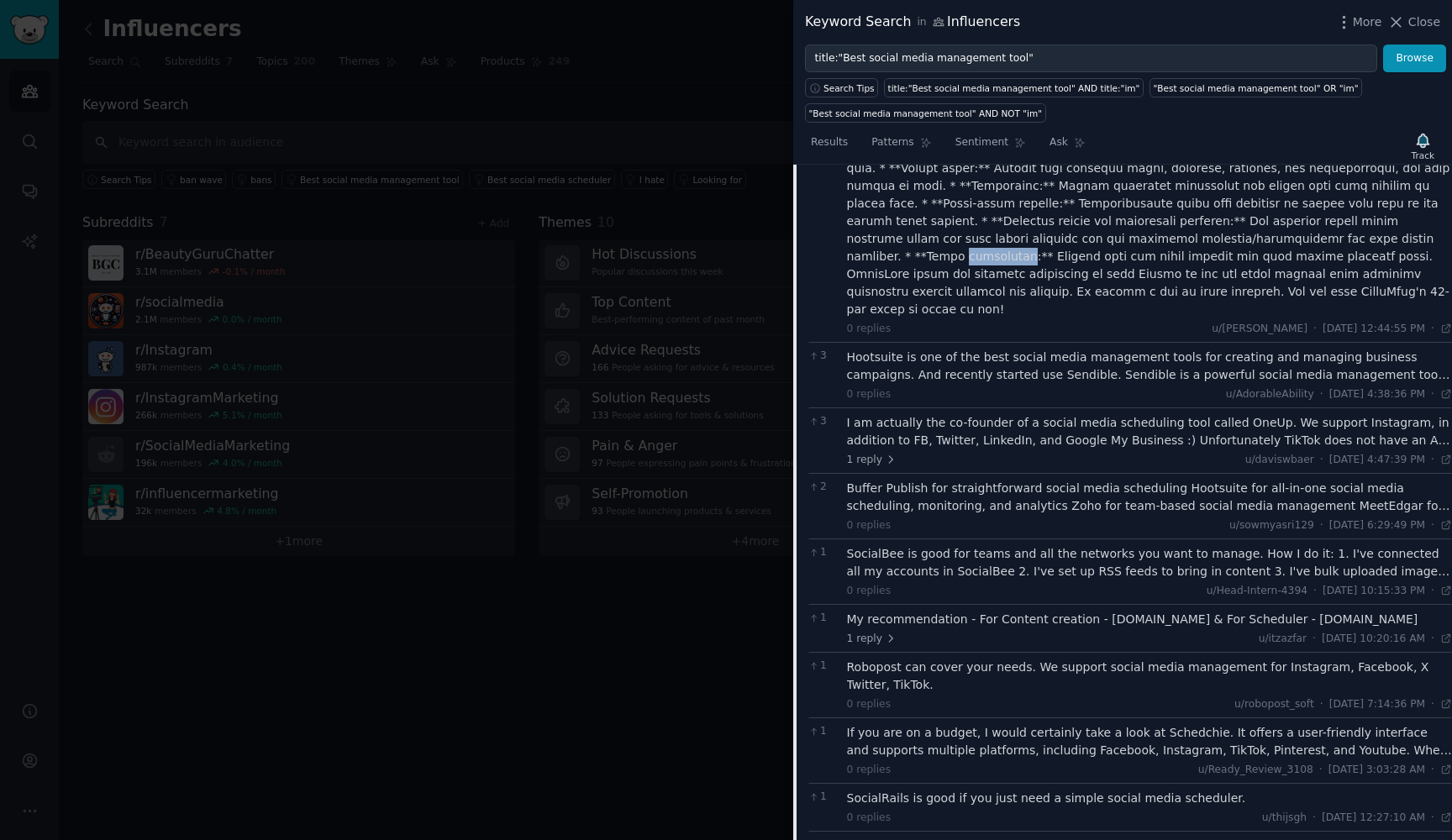
scroll to position [1646, 0]
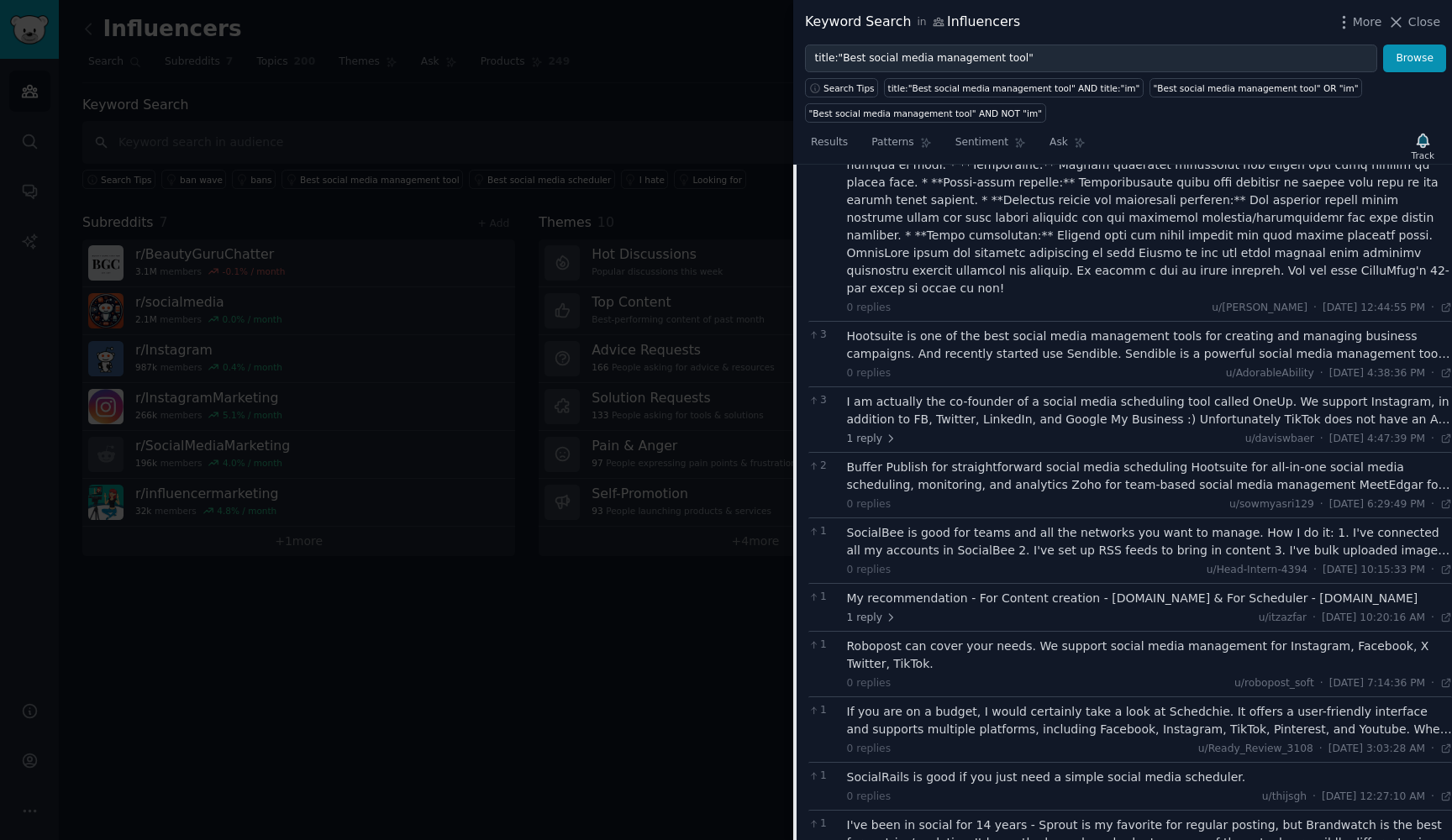
click at [1091, 459] on div "Buffer Publish for straightforward social media scheduling Hootsuite for all-in…" at bounding box center [1149, 476] width 606 height 36
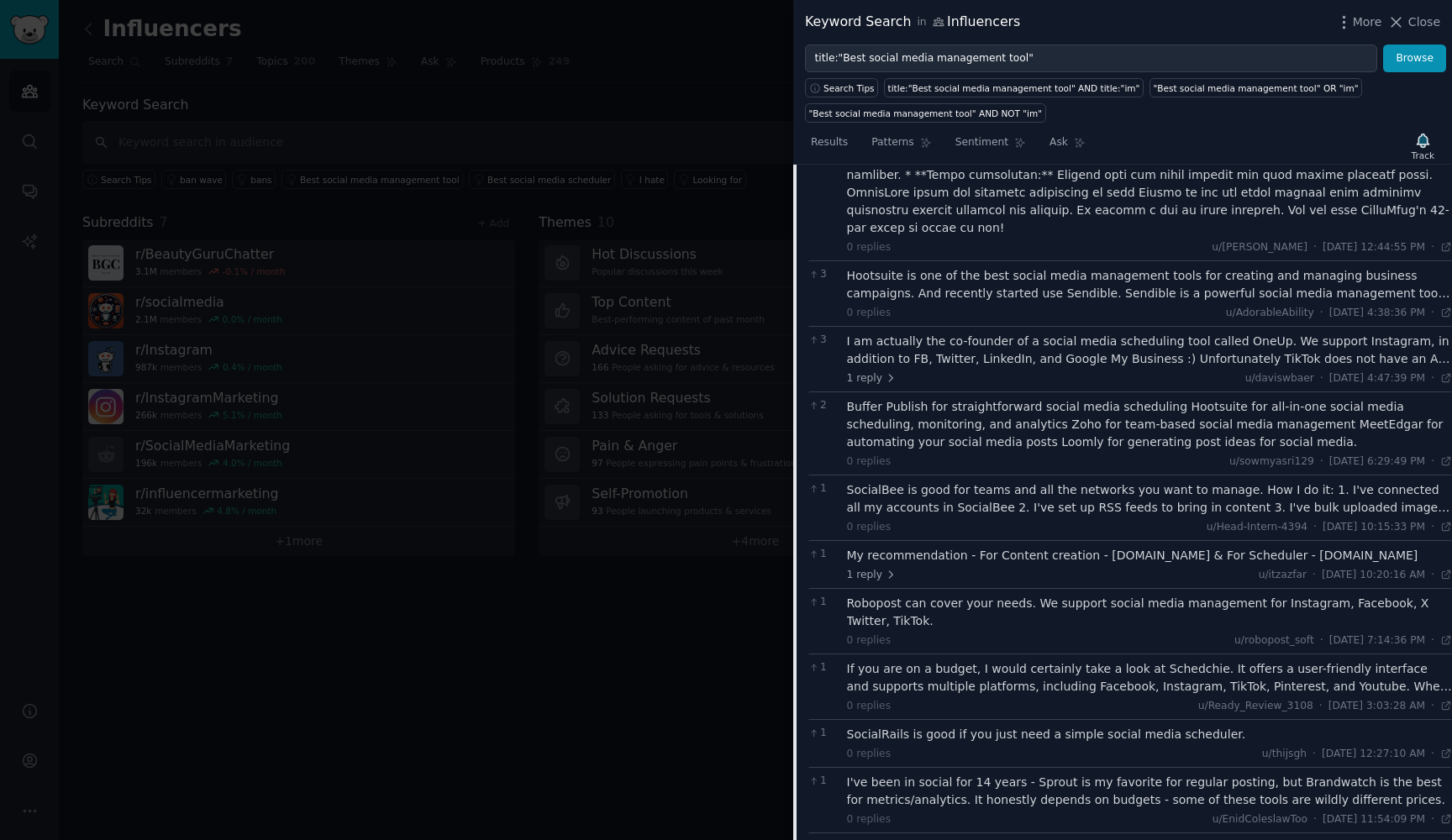
scroll to position [1718, 0]
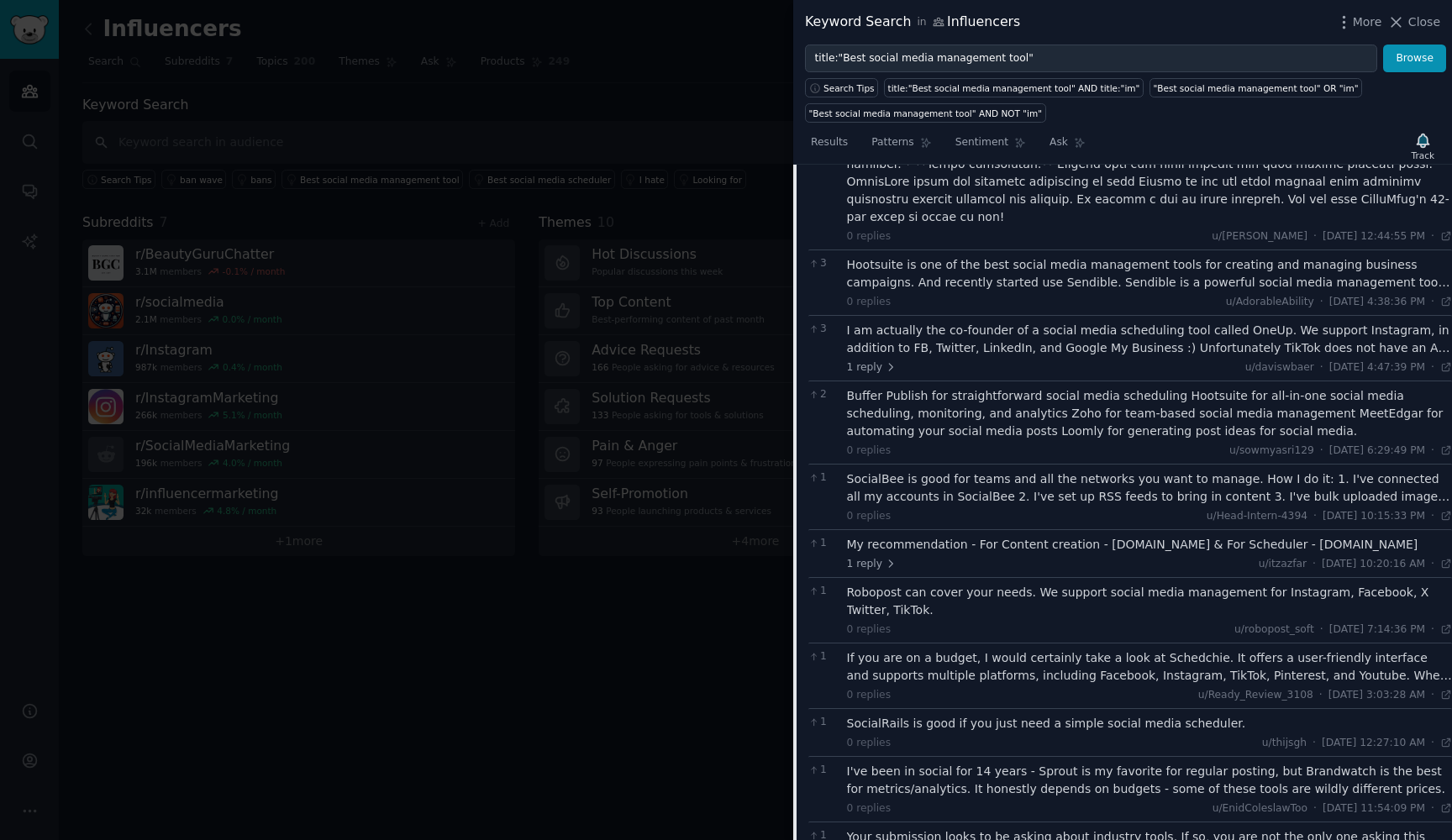
click at [1057, 470] on div "SocialBee is good for teams and all the networks you want to manage. How I do i…" at bounding box center [1149, 488] width 606 height 36
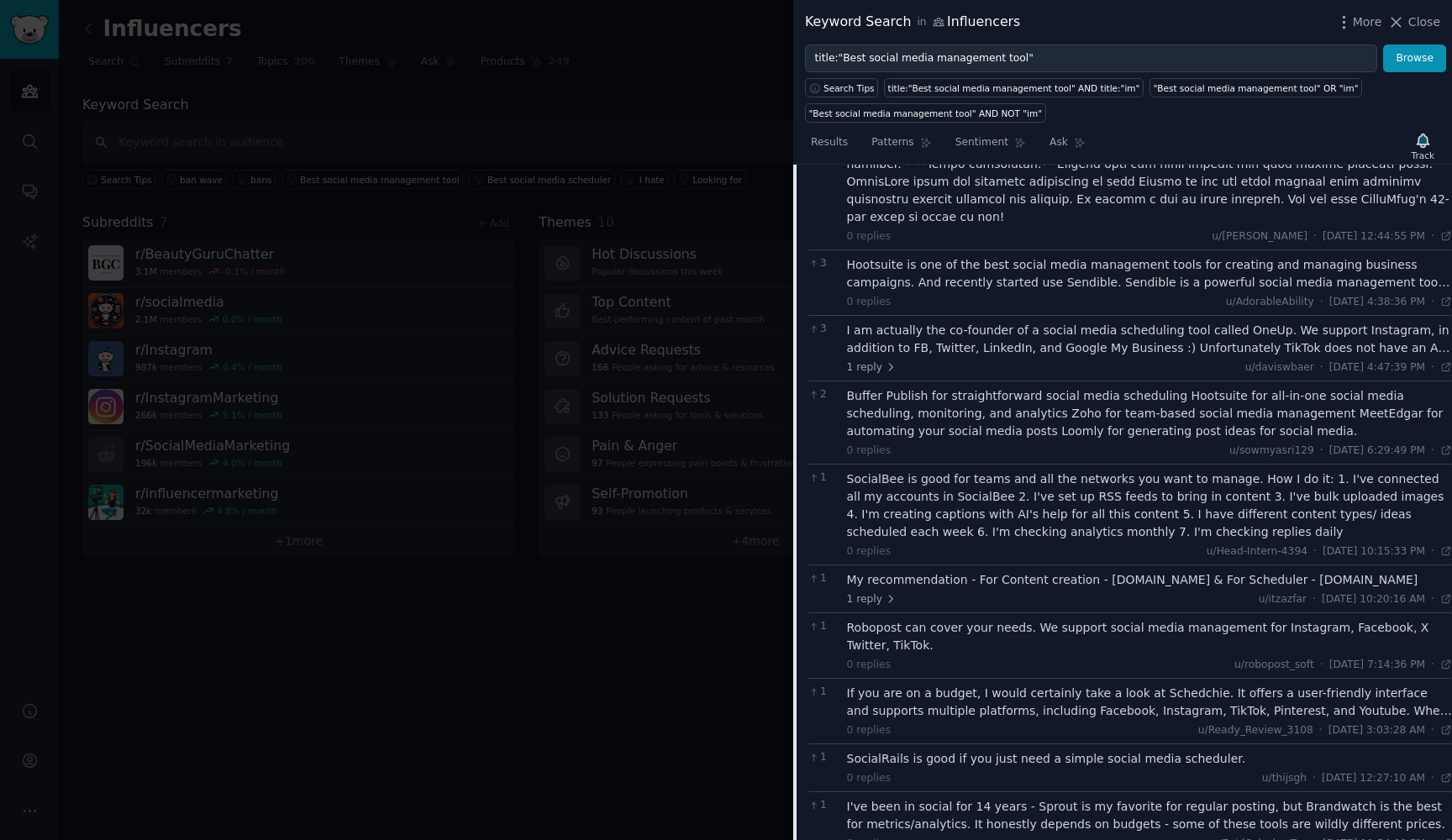
click at [1009, 470] on div "SocialBee is good for teams and all the networks you want to manage. How I do i…" at bounding box center [1149, 505] width 606 height 70
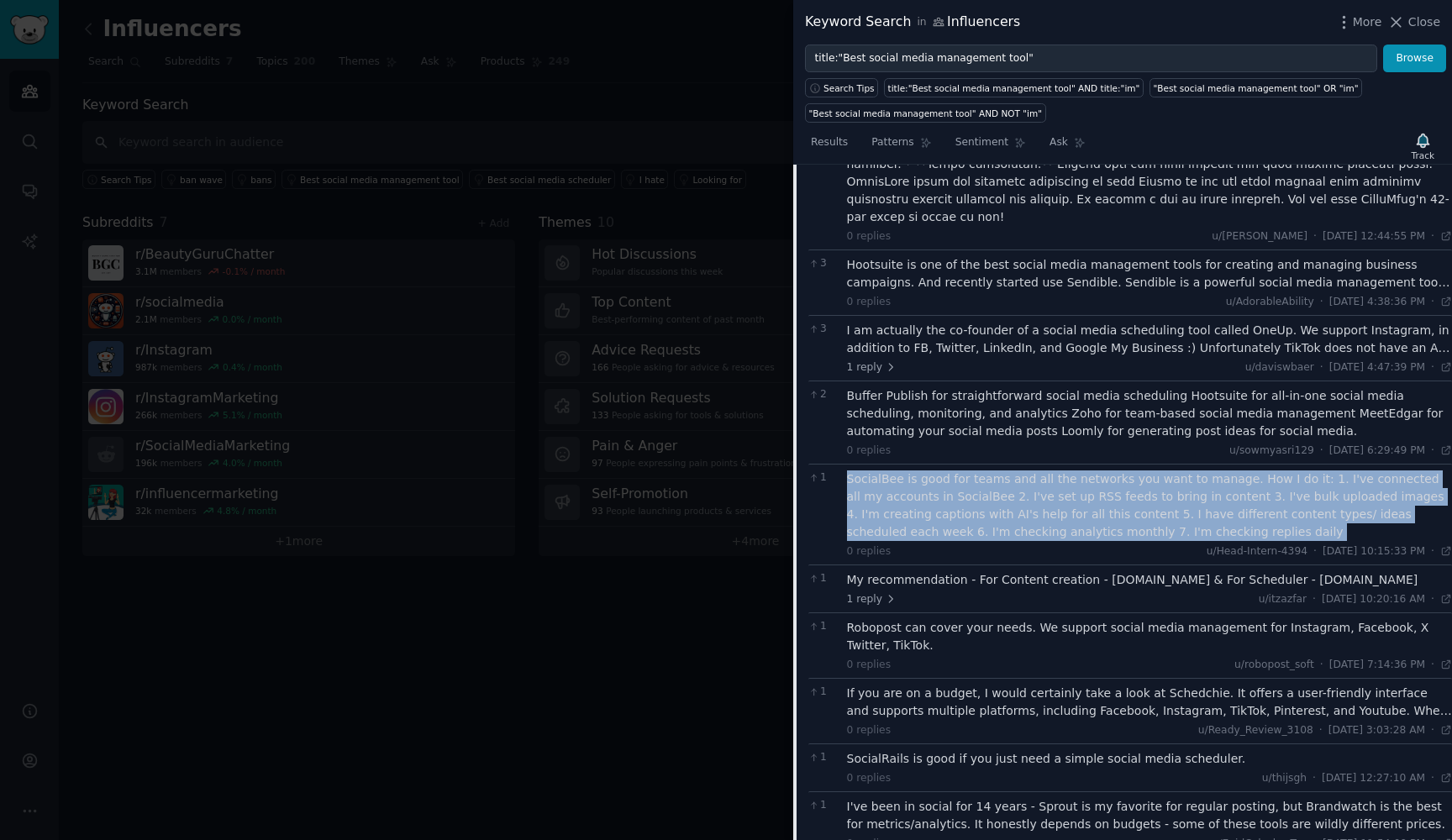
click at [1009, 470] on div "SocialBee is good for teams and all the networks you want to manage. How I do i…" at bounding box center [1149, 505] width 606 height 70
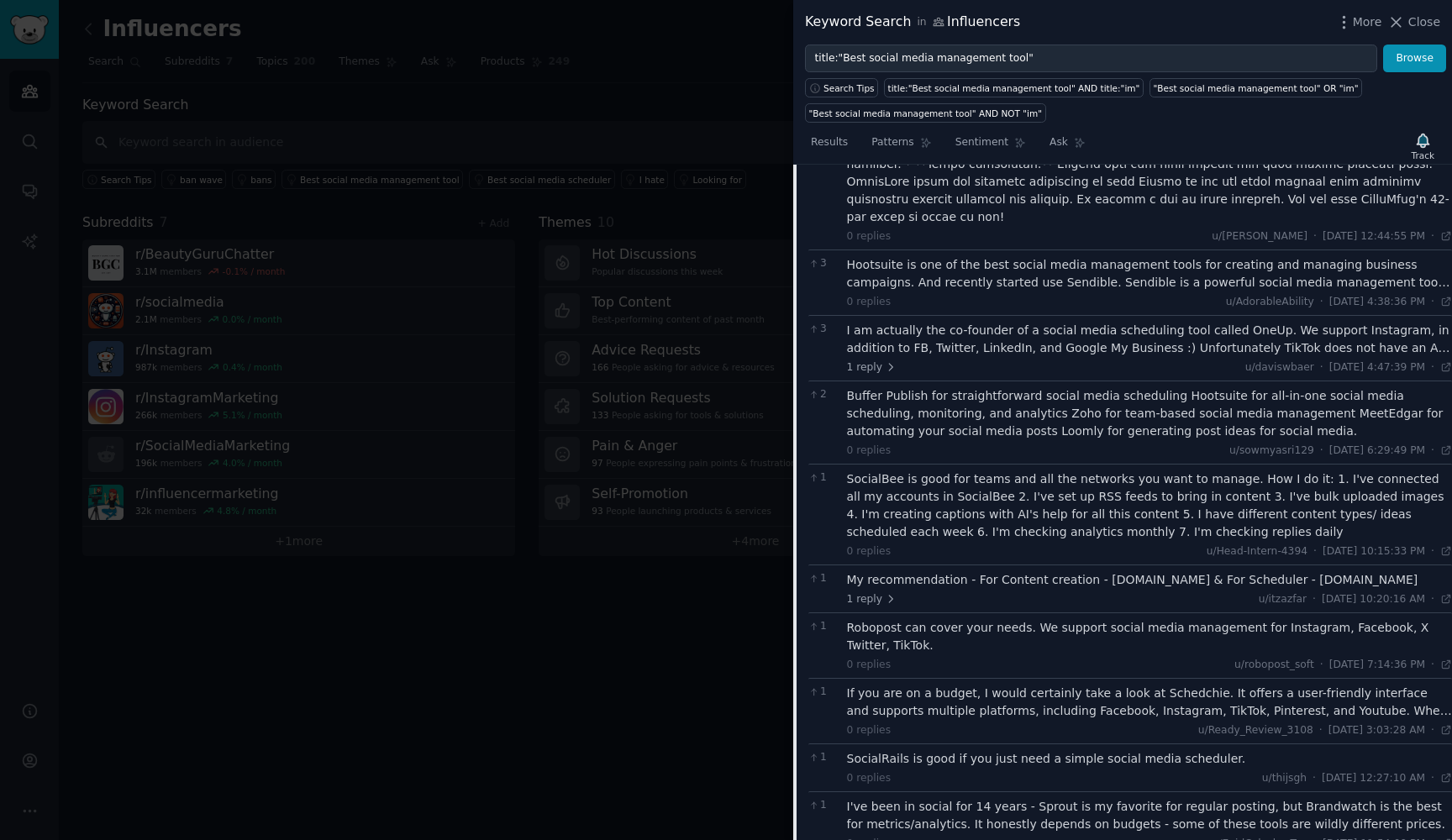
click at [1009, 470] on div "SocialBee is good for teams and all the networks you want to manage. How I do i…" at bounding box center [1149, 505] width 606 height 70
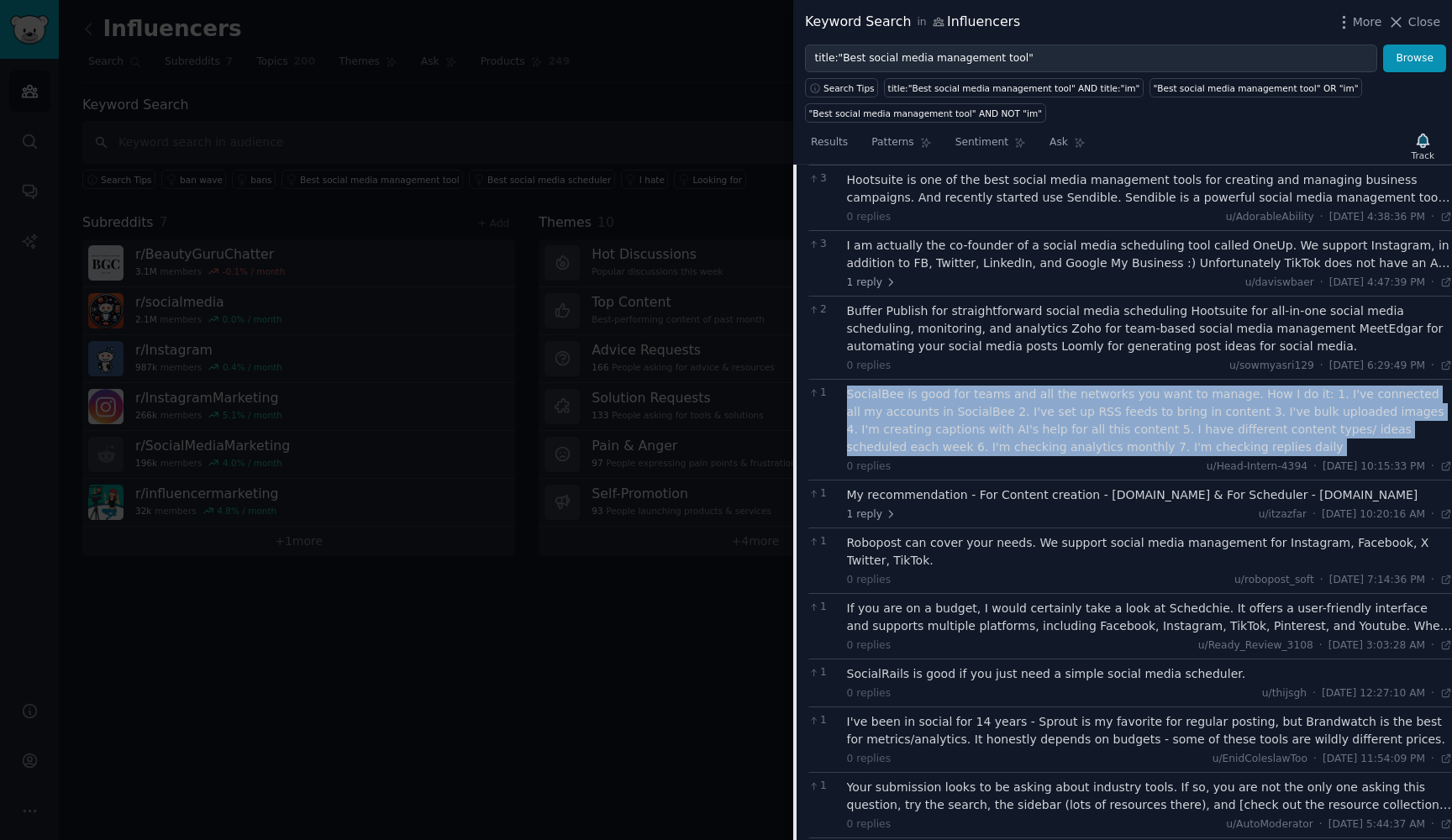
scroll to position [1846, 0]
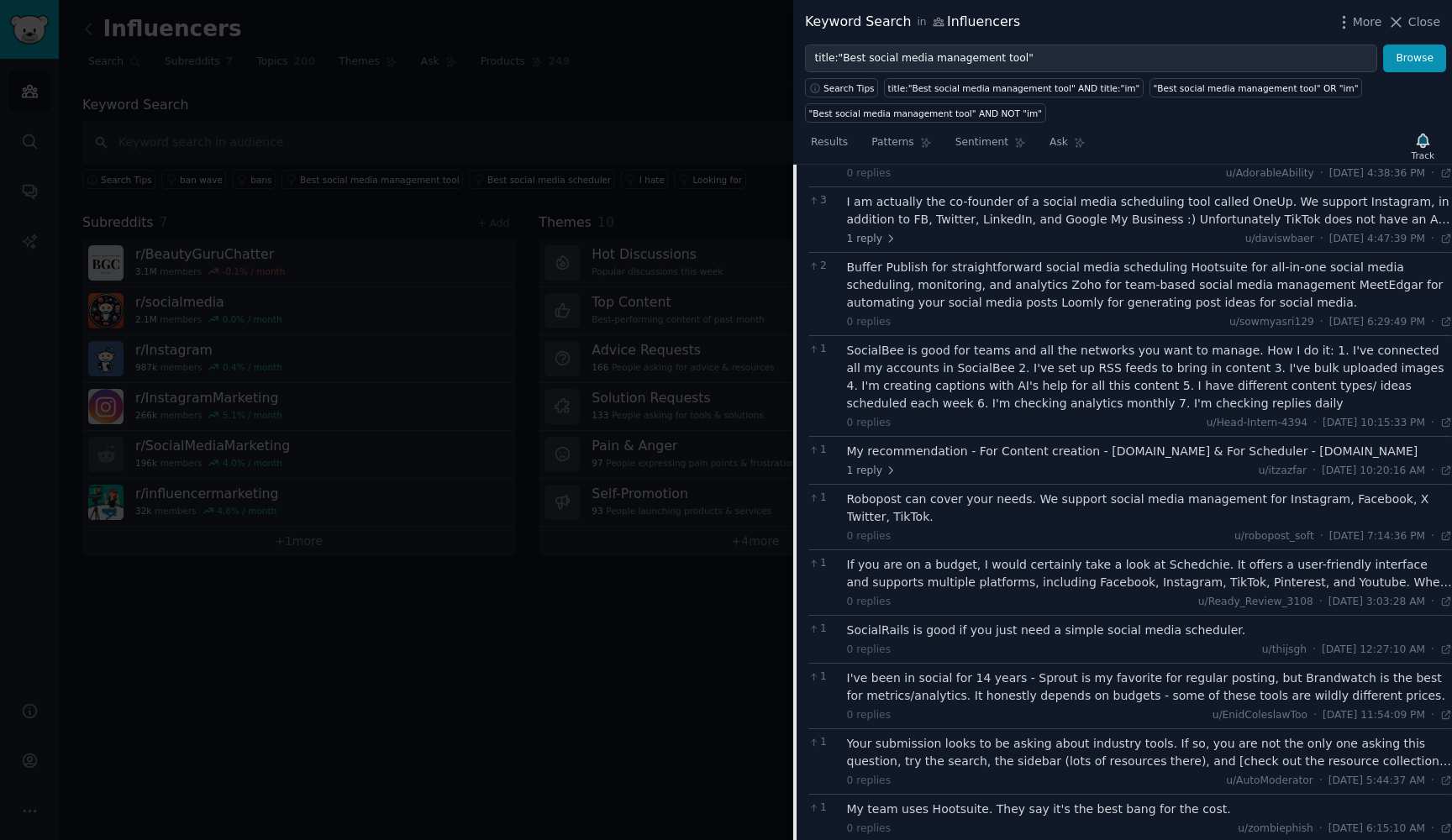
click at [1119, 463] on div "1 reply u/itzazfar · [DATE] 10:20:16 AM Thu 18/4/2024 ·" at bounding box center [1149, 471] width 606 height 15
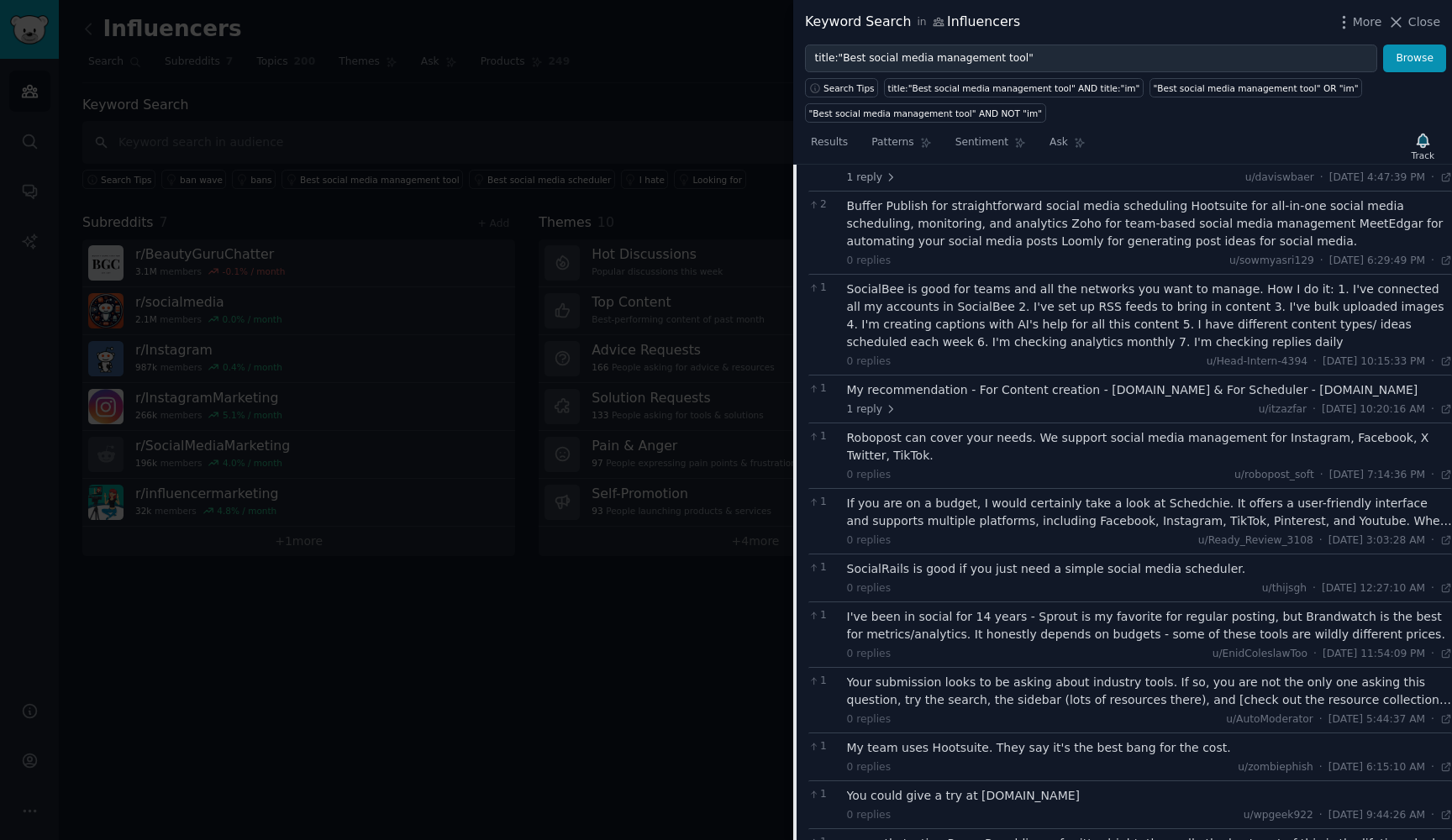
scroll to position [1914, 0]
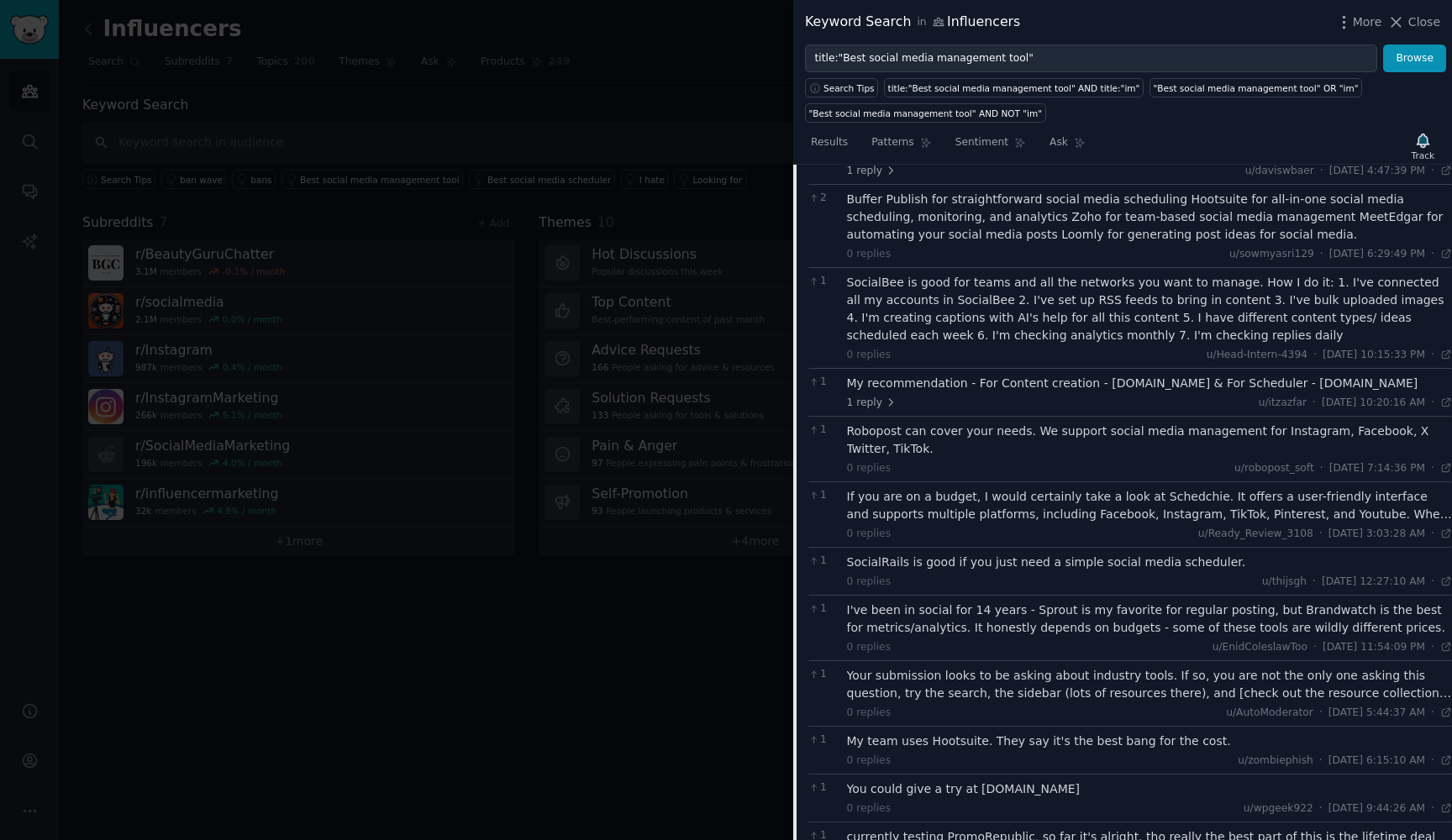
click at [1087, 461] on div "0 replies u/robopost_soft · [DATE] 7:14:36 PM Mon 11/11/2024 ·" at bounding box center [1149, 468] width 606 height 15
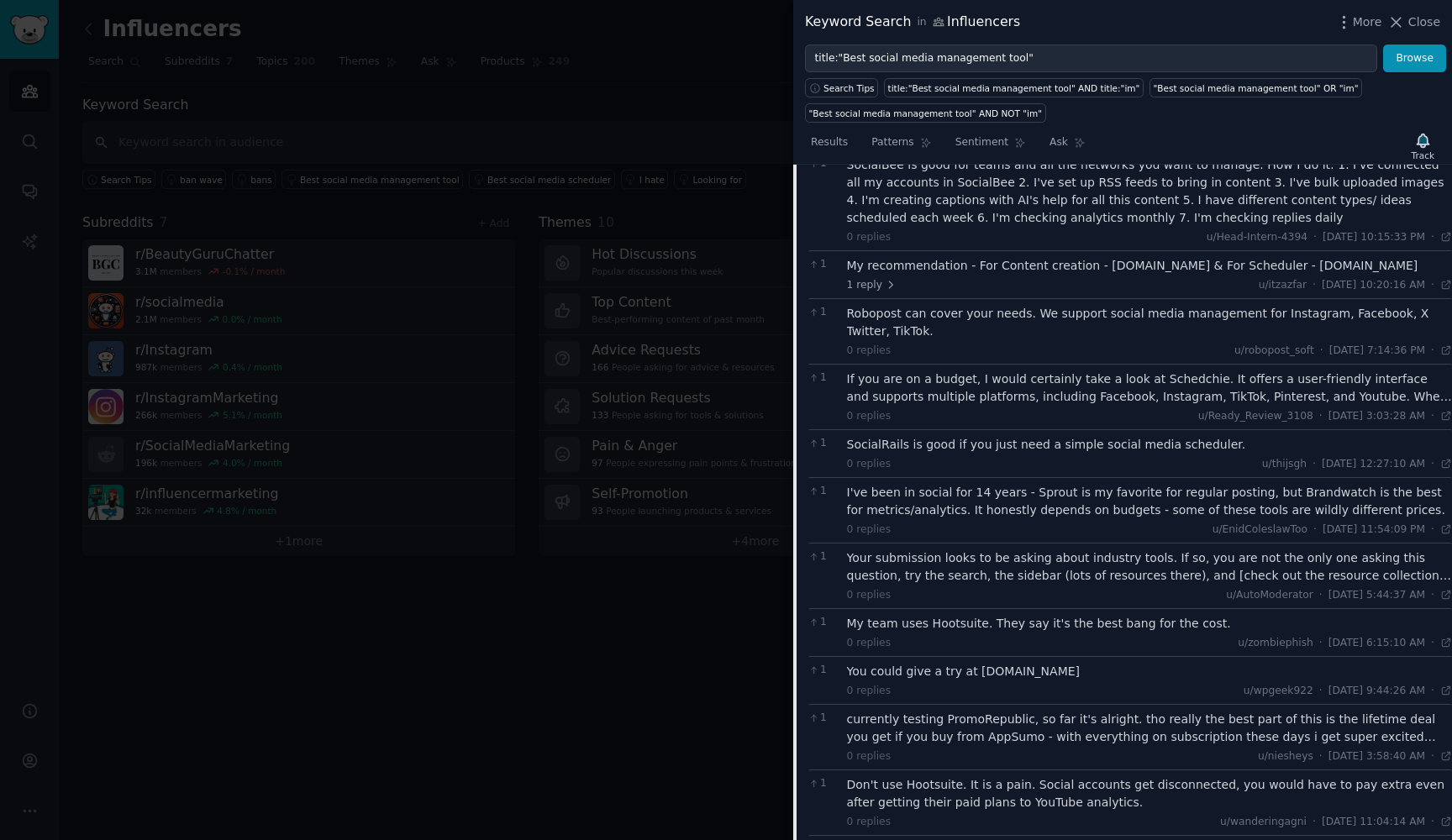
scroll to position [2037, 0]
